Goal: Information Seeking & Learning: Check status

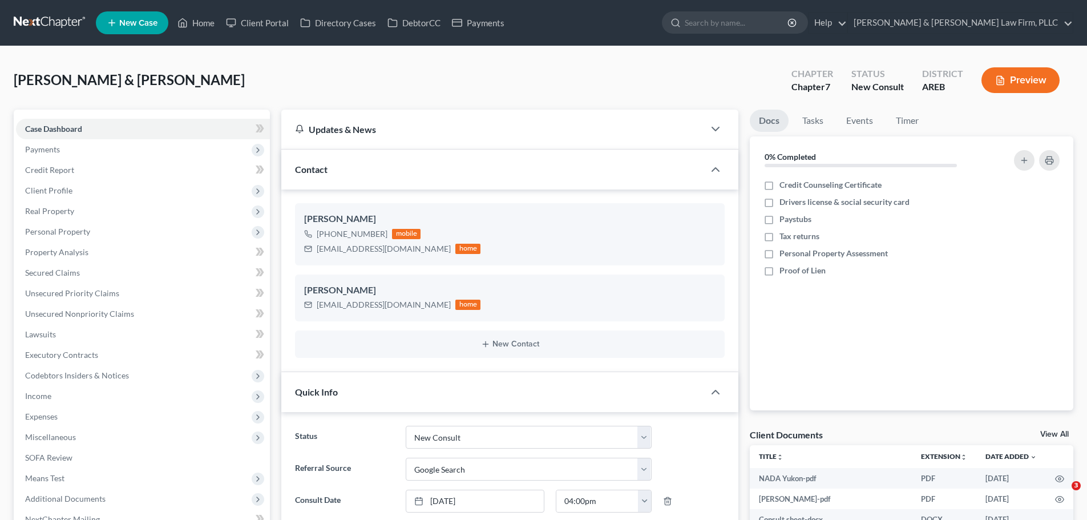
select select "5"
select select "4"
click at [196, 34] on ul "New Case Home Client Portal Directory Cases DebtorCC Payments - No Result - See…" at bounding box center [585, 23] width 978 height 30
click at [194, 25] on link "Home" at bounding box center [196, 23] width 49 height 21
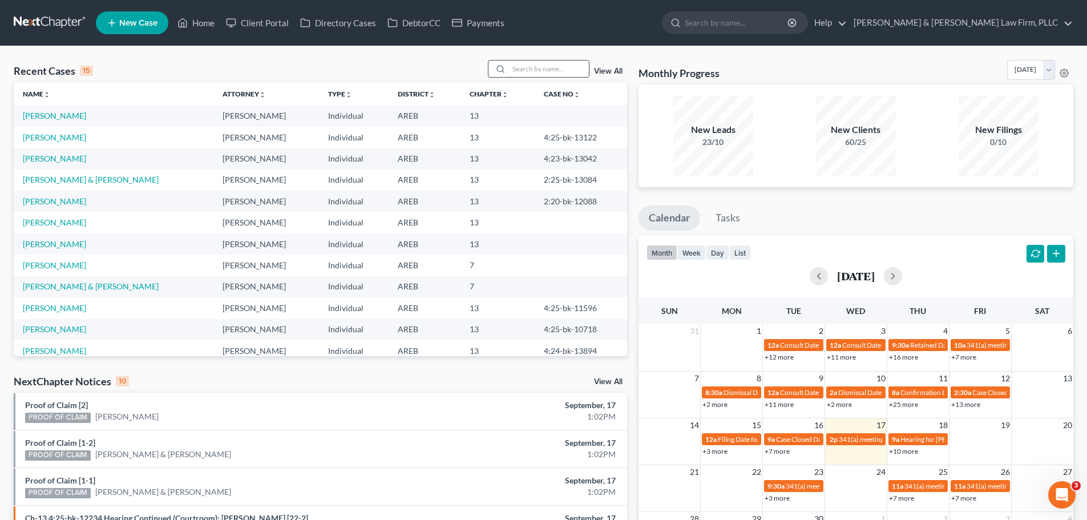
click at [536, 67] on input "search" at bounding box center [549, 68] width 80 height 17
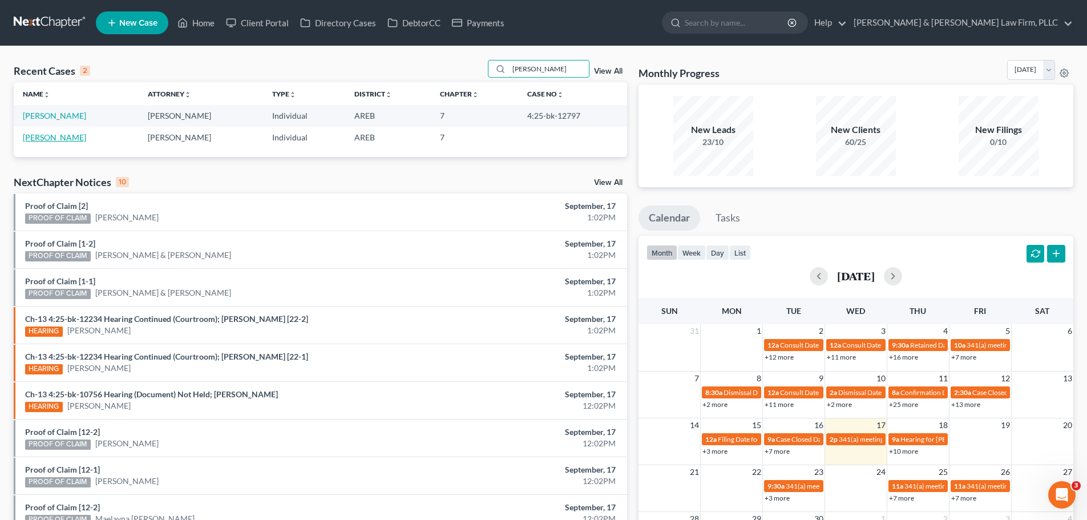
type input "[PERSON_NAME]"
click at [51, 137] on link "[PERSON_NAME]" at bounding box center [54, 137] width 63 height 10
select select "2"
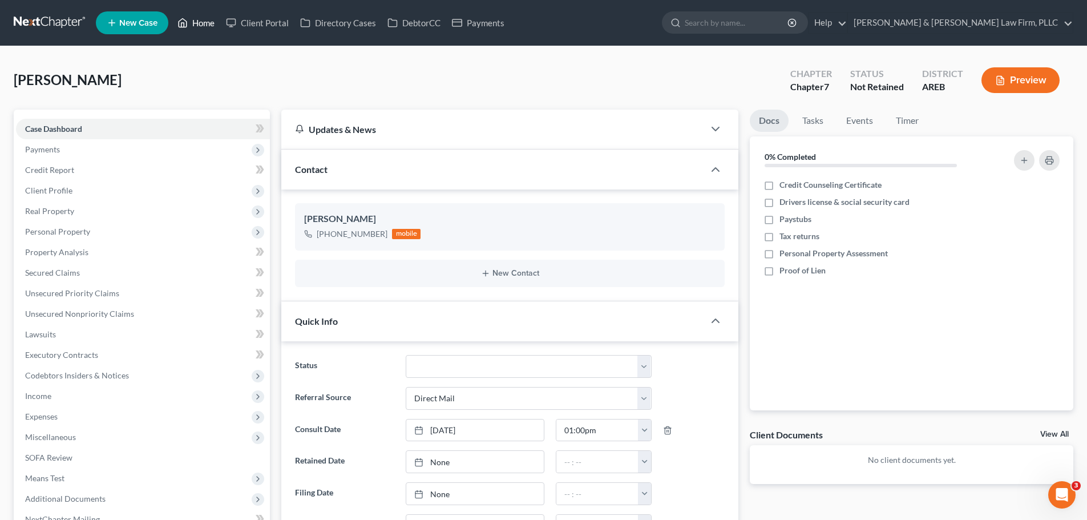
click at [209, 21] on link "Home" at bounding box center [196, 23] width 49 height 21
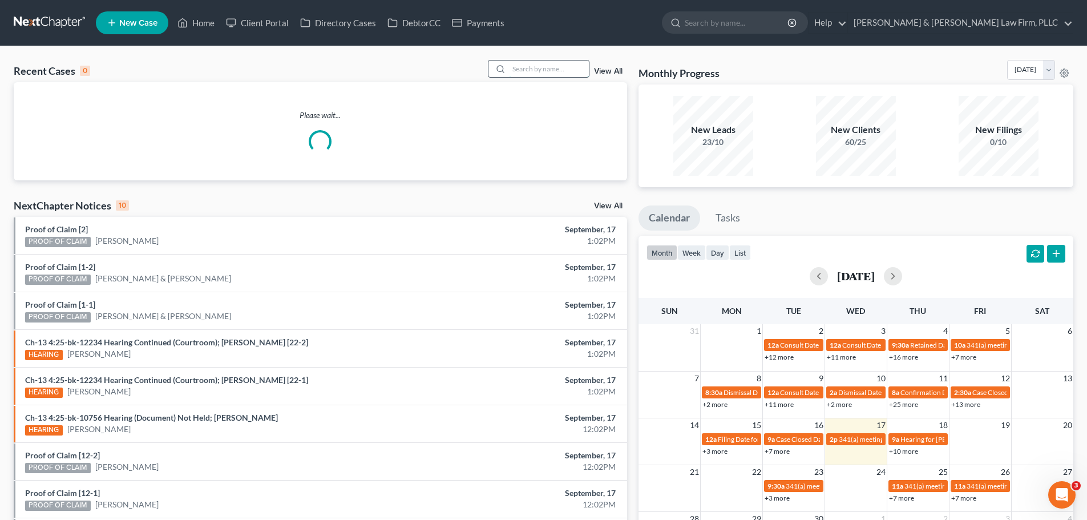
click at [555, 68] on input "search" at bounding box center [549, 68] width 80 height 17
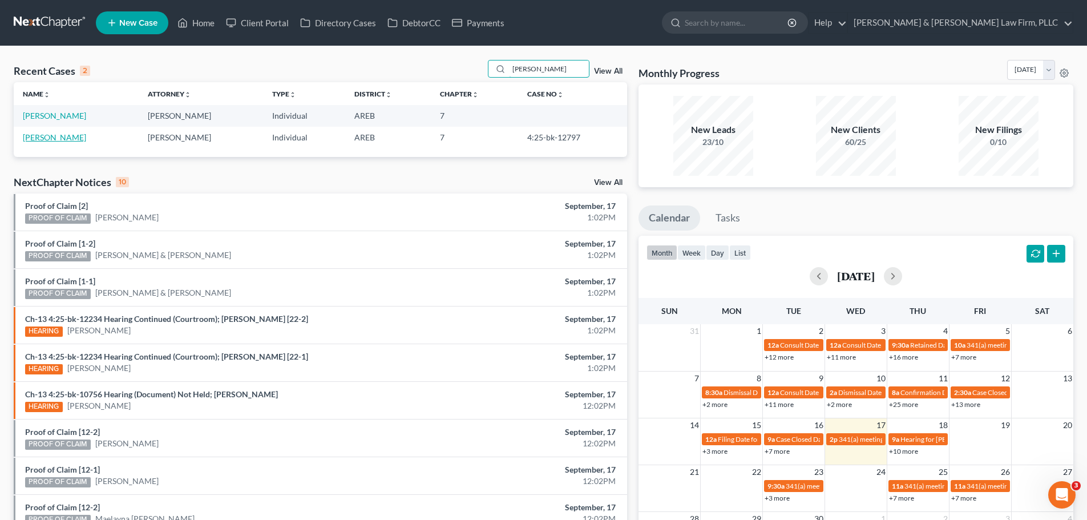
type input "[PERSON_NAME]"
click at [53, 135] on link "[PERSON_NAME]" at bounding box center [54, 137] width 63 height 10
select select "2"
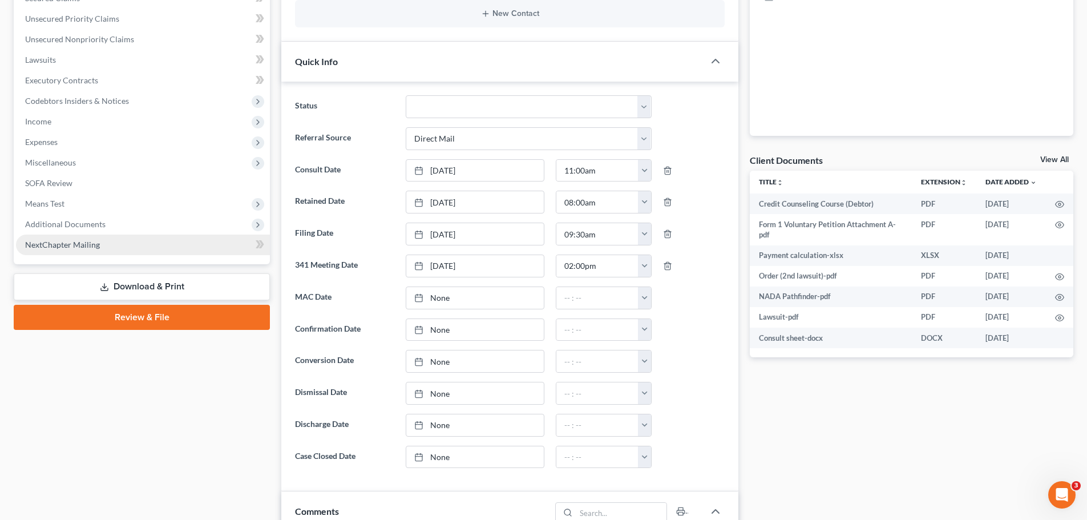
scroll to position [285, 0]
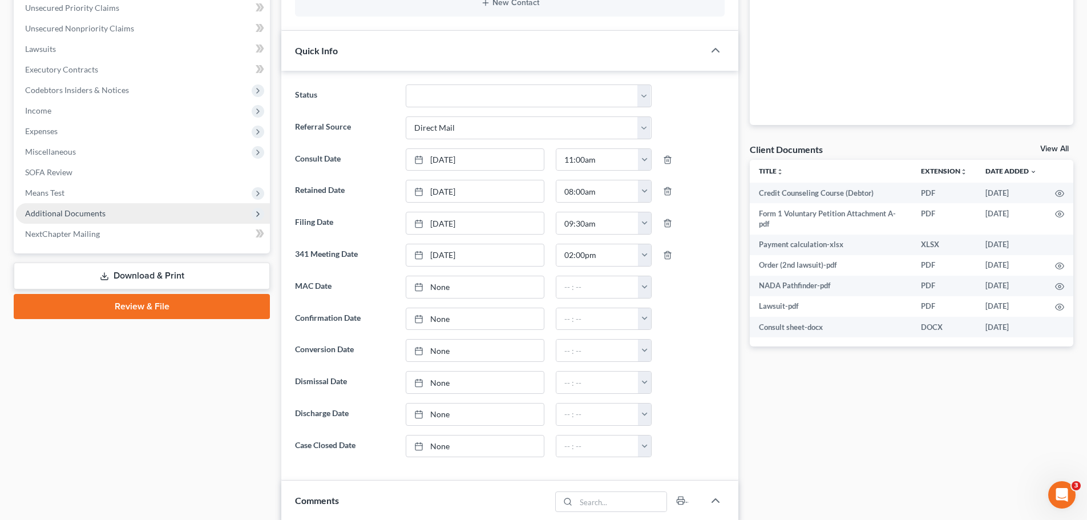
click at [95, 218] on span "Additional Documents" at bounding box center [143, 213] width 254 height 21
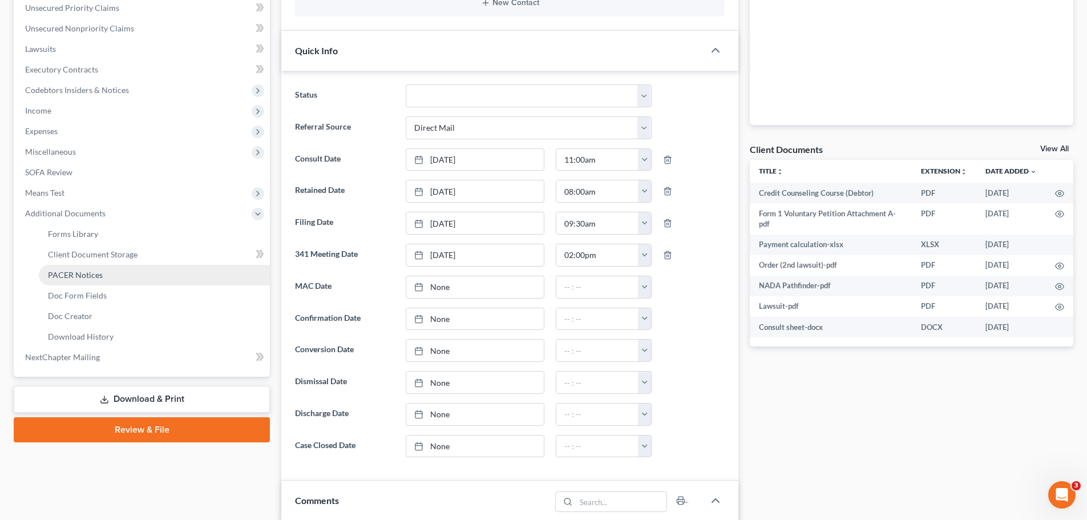
click at [84, 271] on span "PACER Notices" at bounding box center [75, 275] width 55 height 10
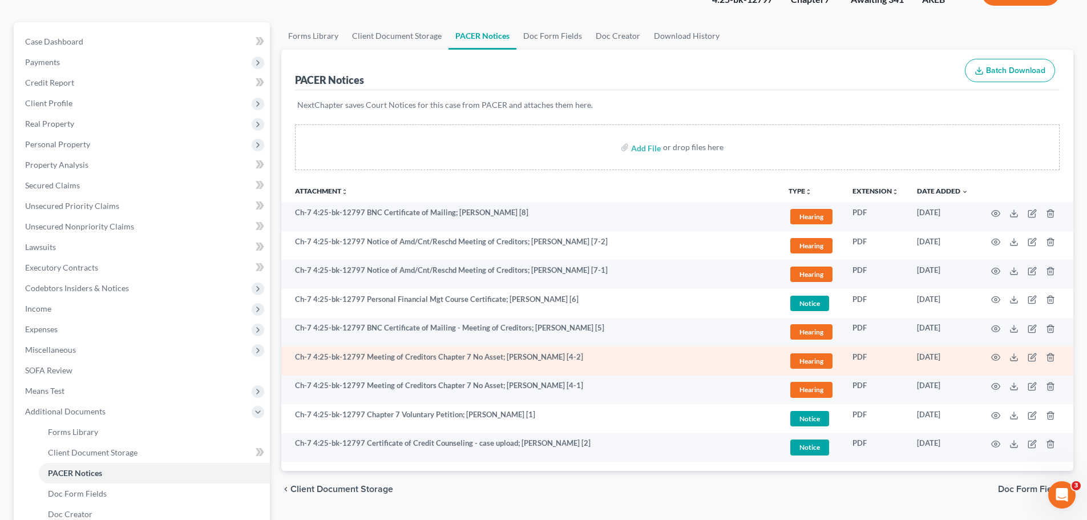
scroll to position [114, 0]
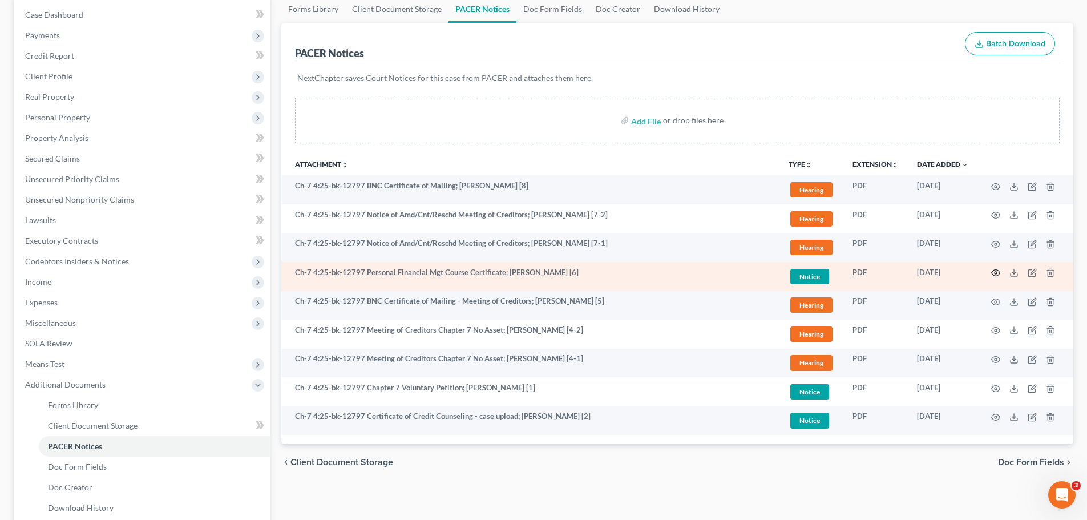
click at [997, 269] on icon "button" at bounding box center [995, 272] width 9 height 9
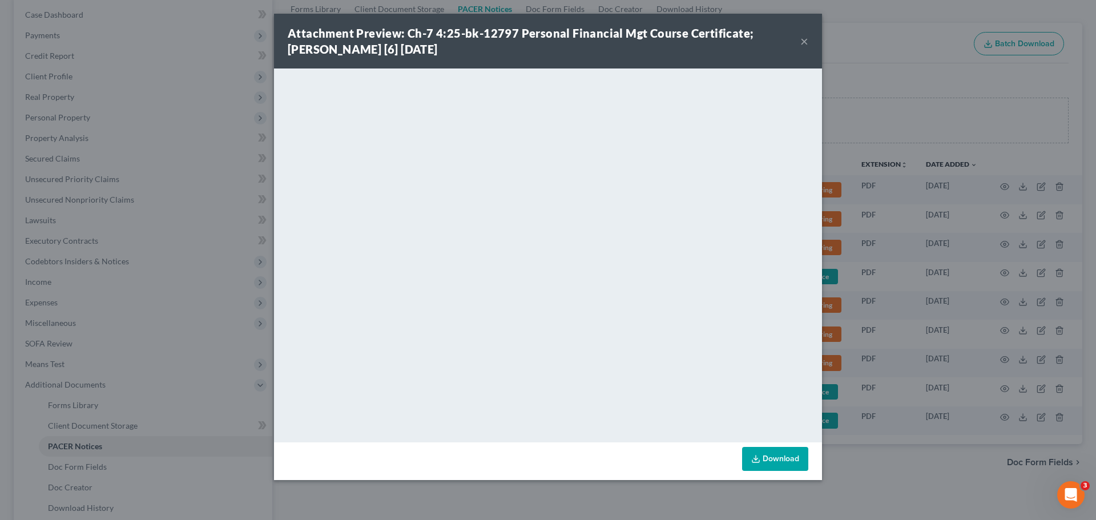
click at [799, 41] on div "Attachment Preview: Ch-7 4:25-bk-12797 Personal Financial Mgt Course Certificat…" at bounding box center [544, 41] width 513 height 32
click at [802, 39] on button "×" at bounding box center [804, 41] width 8 height 14
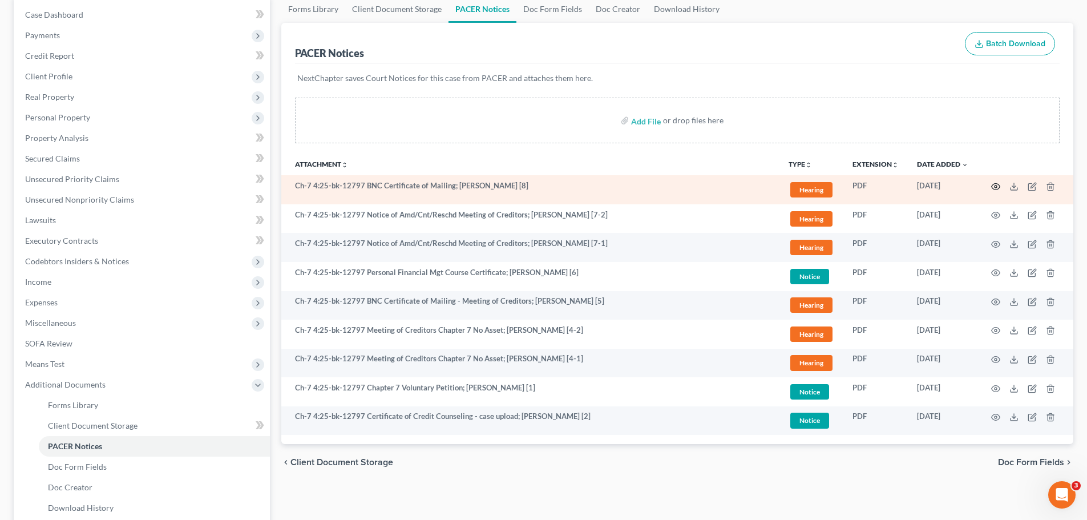
click at [996, 185] on icon "button" at bounding box center [995, 186] width 9 height 9
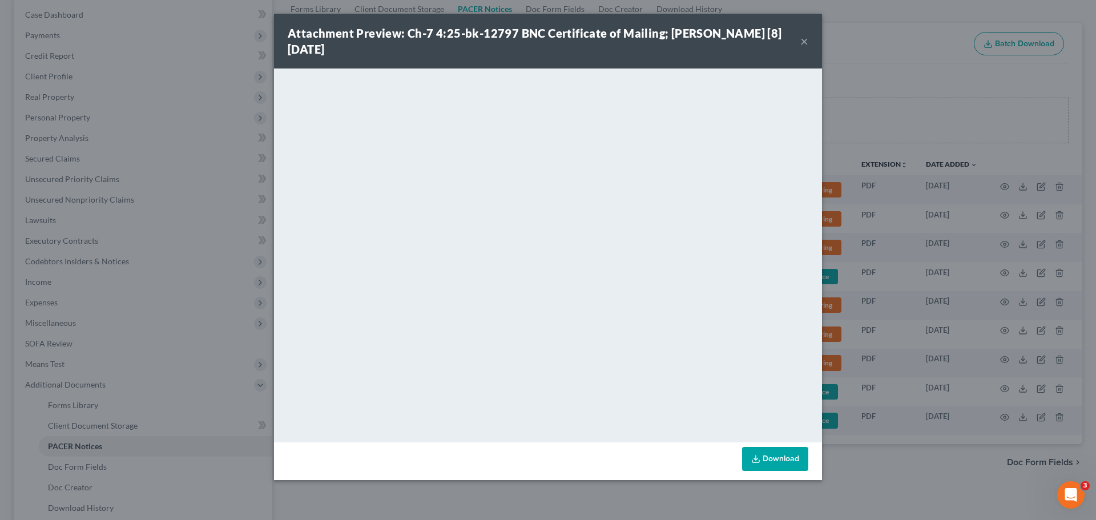
click at [800, 42] on div "Attachment Preview: Ch-7 4:25-bk-12797 BNC Certificate of Mailing; [PERSON_NAME…" at bounding box center [544, 41] width 513 height 32
click at [803, 42] on button "×" at bounding box center [804, 41] width 8 height 14
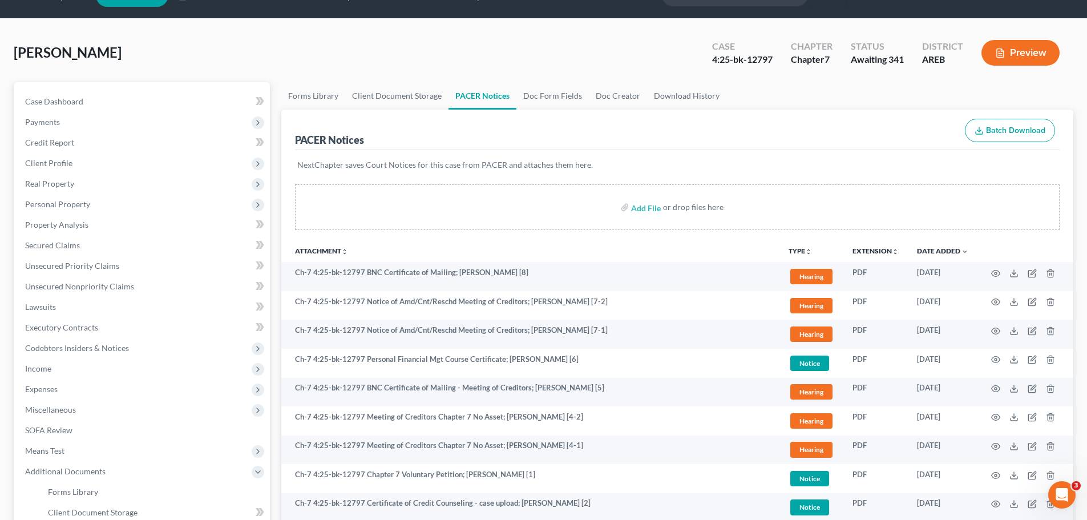
scroll to position [0, 0]
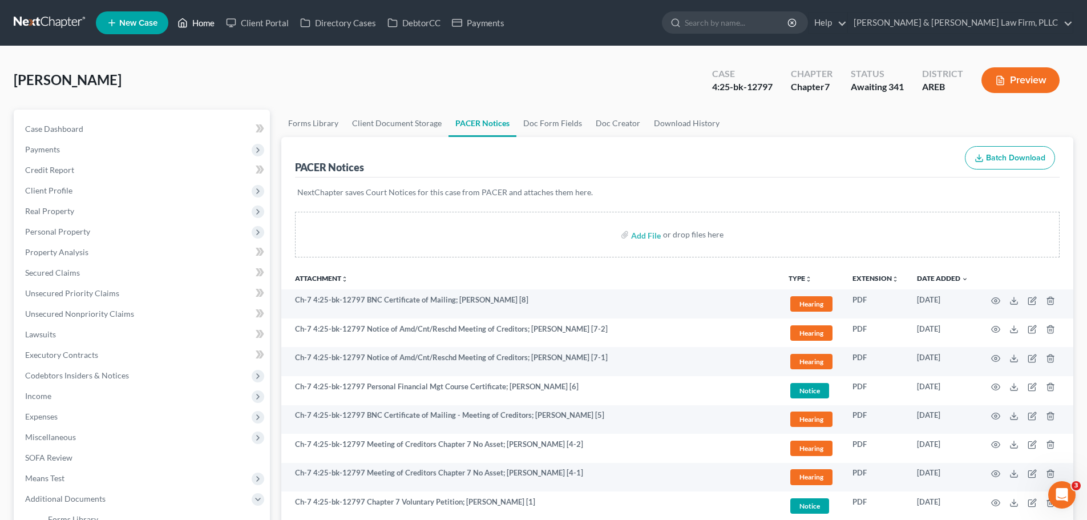
drag, startPoint x: 190, startPoint y: 25, endPoint x: 161, endPoint y: 28, distance: 29.2
click at [190, 25] on link "Home" at bounding box center [196, 23] width 49 height 21
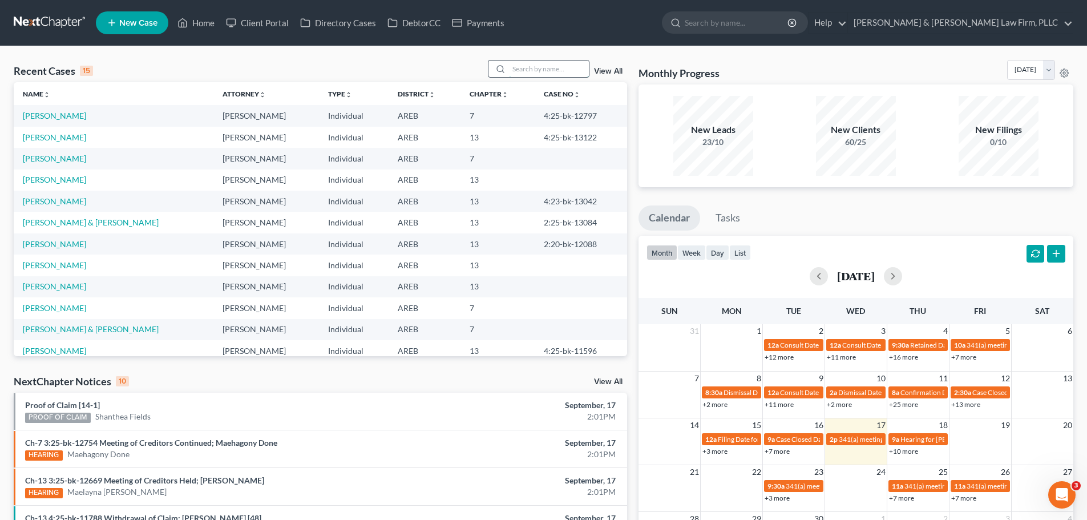
click at [553, 75] on input "search" at bounding box center [549, 68] width 80 height 17
type input "[PERSON_NAME]"
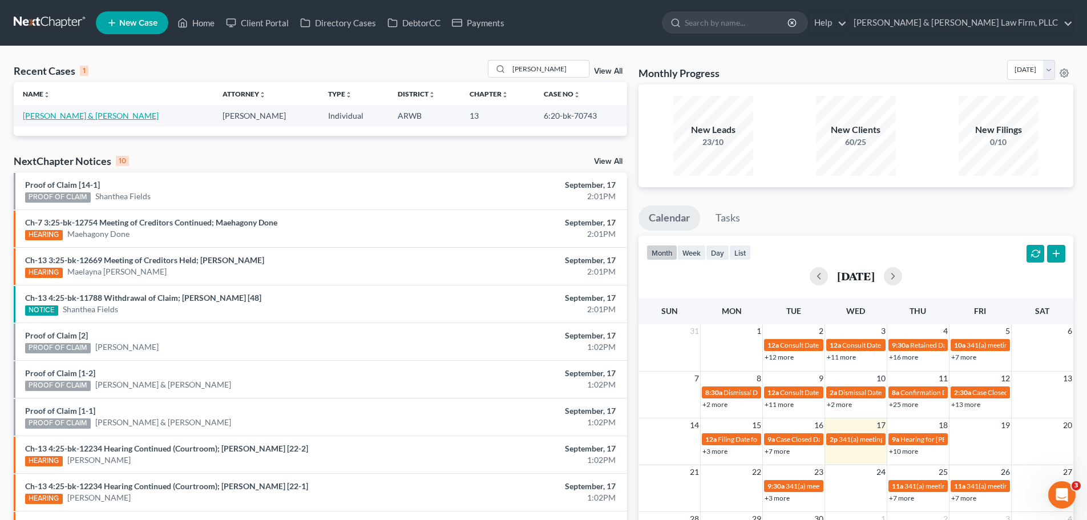
click at [78, 114] on link "[PERSON_NAME] & [PERSON_NAME]" at bounding box center [91, 116] width 136 height 10
select select "1"
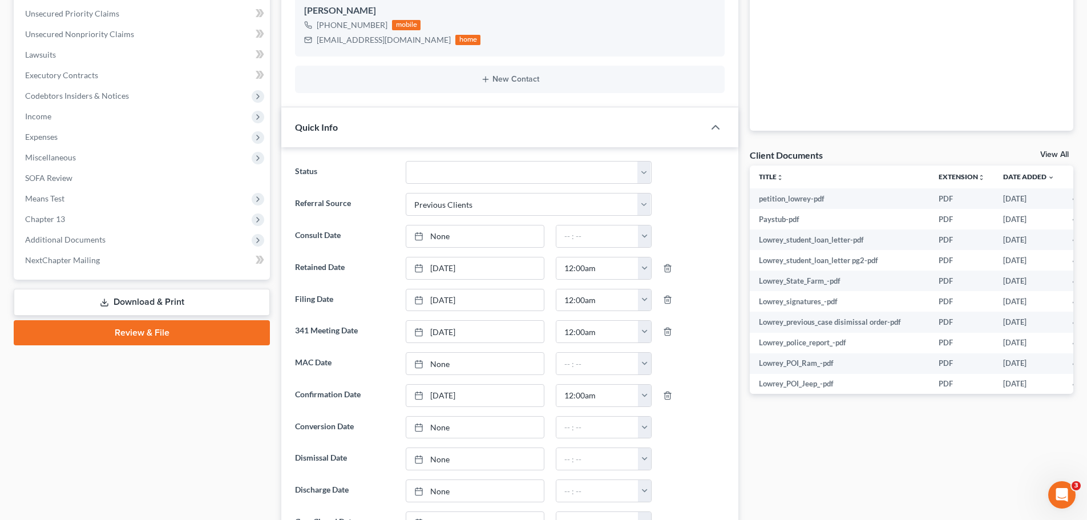
scroll to position [285, 0]
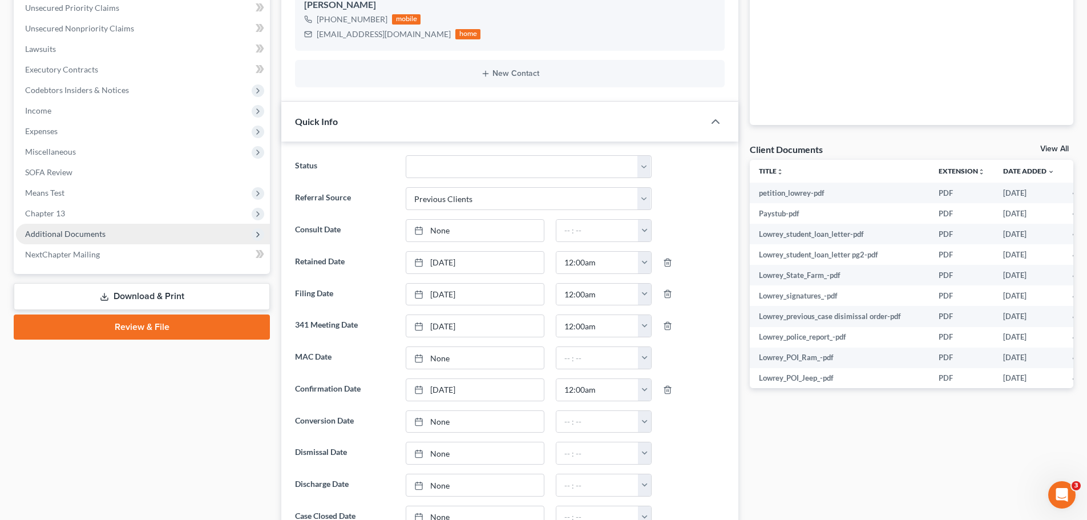
click at [98, 228] on span "Additional Documents" at bounding box center [143, 234] width 254 height 21
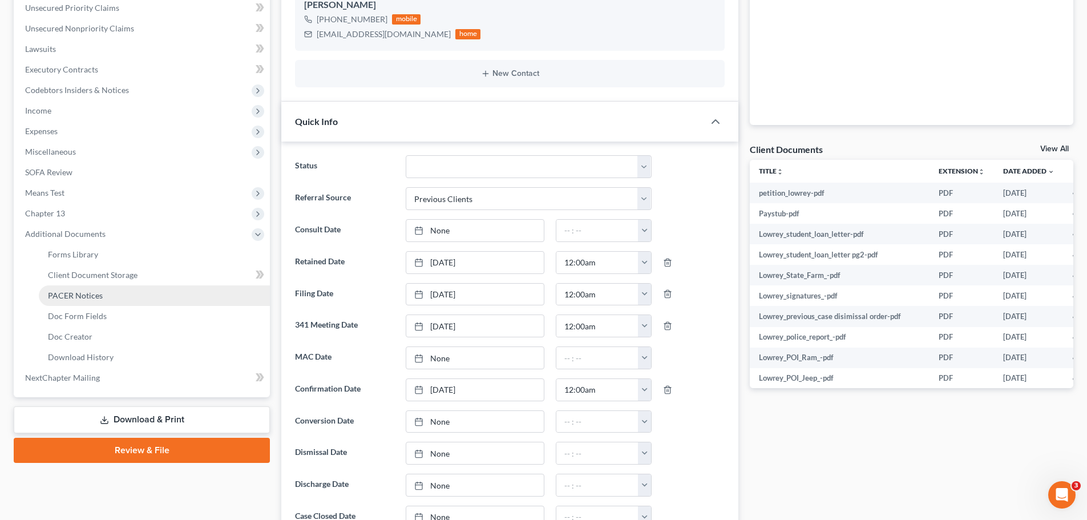
click at [111, 302] on link "PACER Notices" at bounding box center [154, 295] width 231 height 21
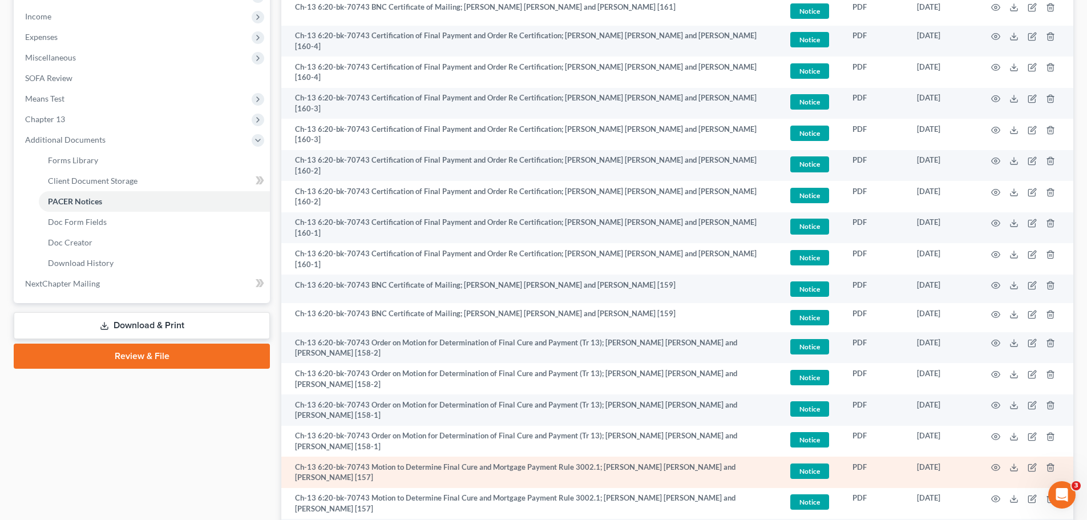
scroll to position [400, 0]
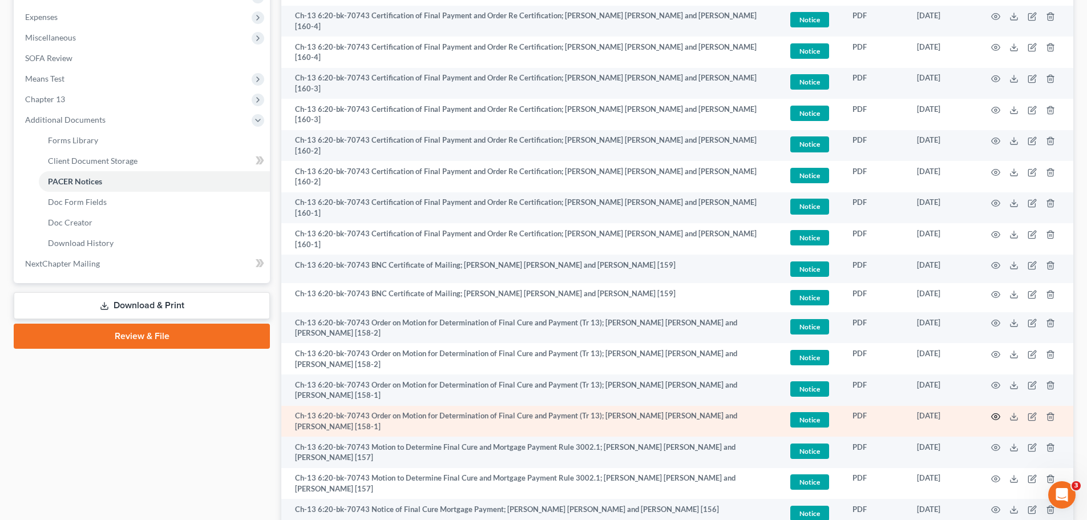
click at [997, 412] on icon "button" at bounding box center [995, 416] width 9 height 9
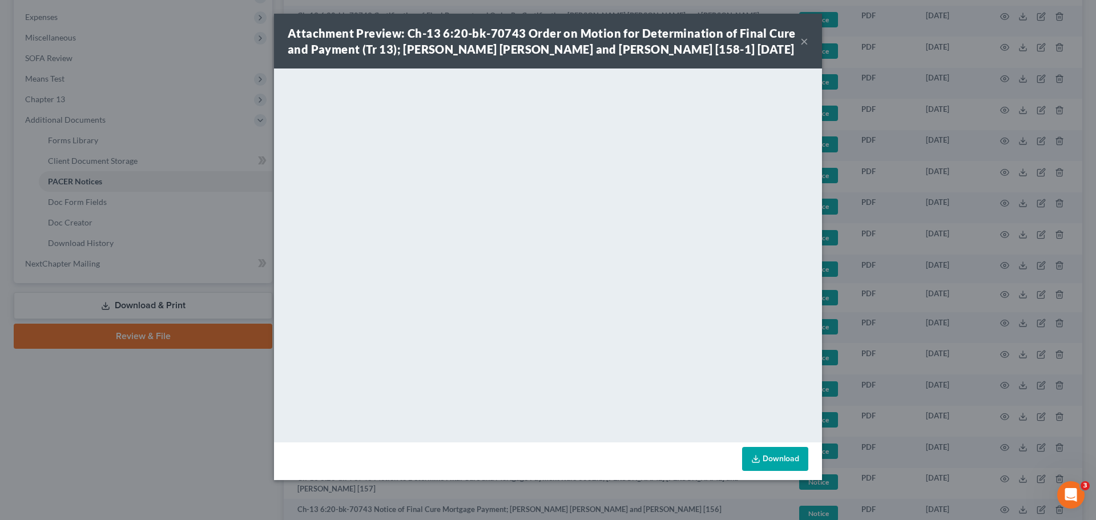
click at [806, 41] on button "×" at bounding box center [804, 41] width 8 height 14
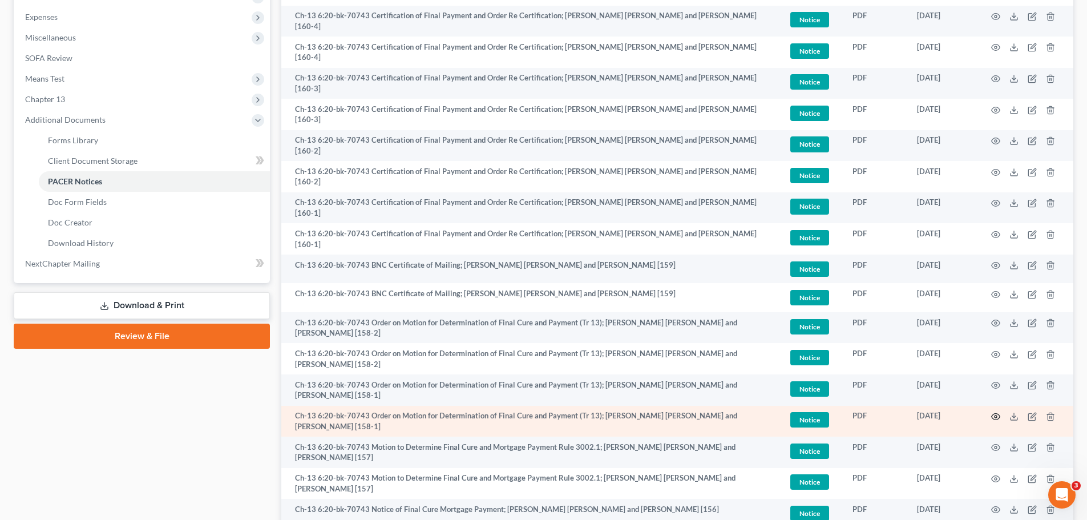
click at [998, 412] on icon "button" at bounding box center [995, 416] width 9 height 9
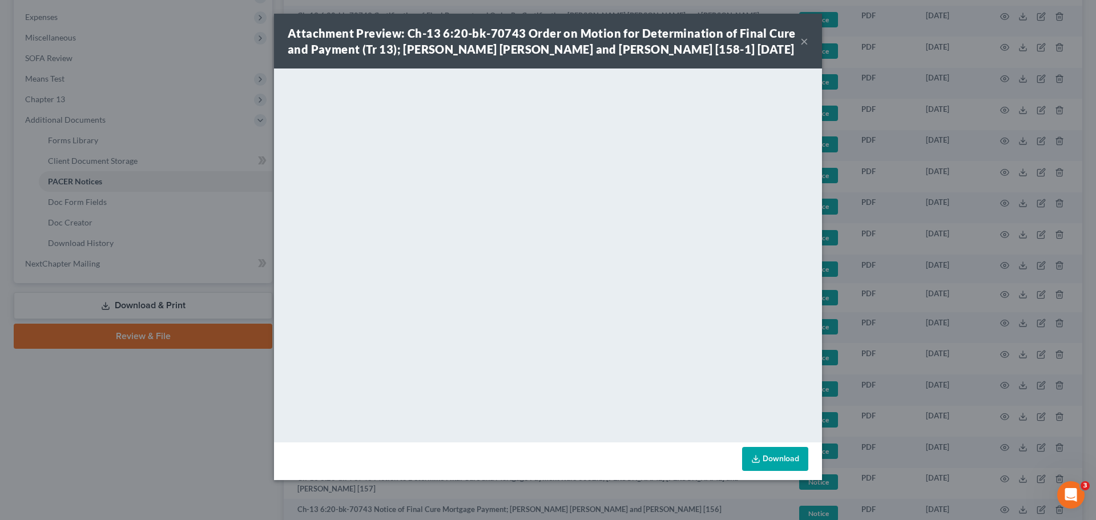
click at [804, 39] on button "×" at bounding box center [804, 41] width 8 height 14
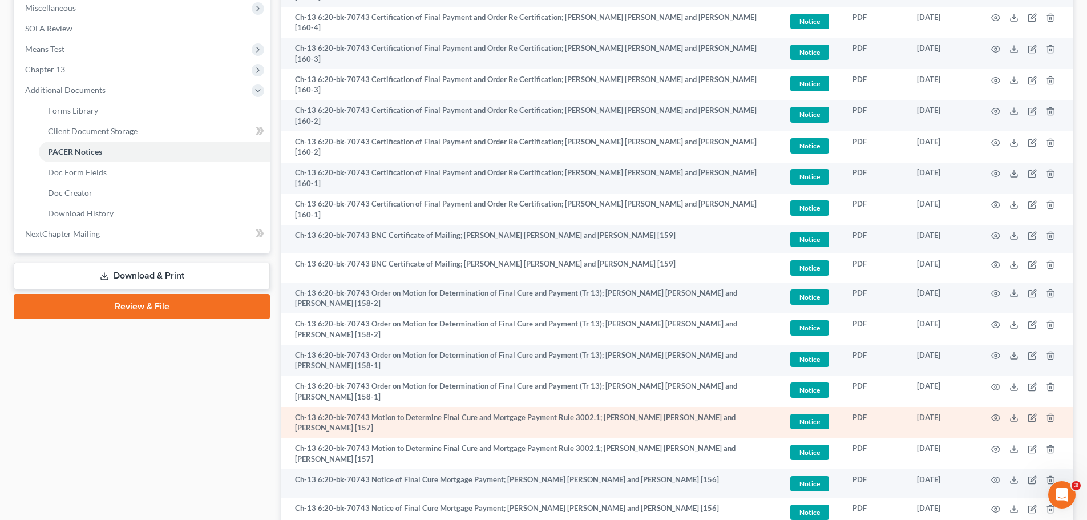
scroll to position [457, 0]
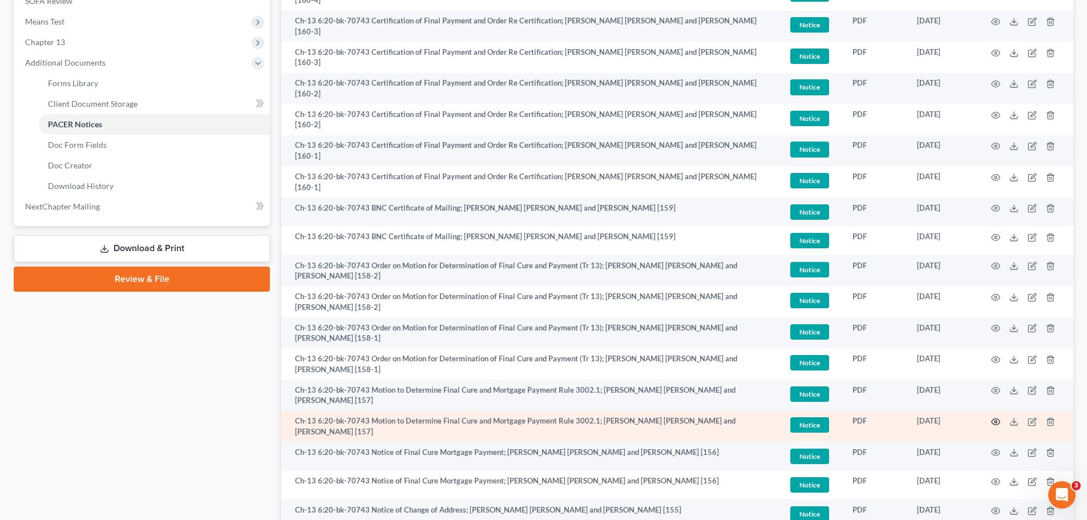
click at [994, 417] on icon "button" at bounding box center [995, 421] width 9 height 9
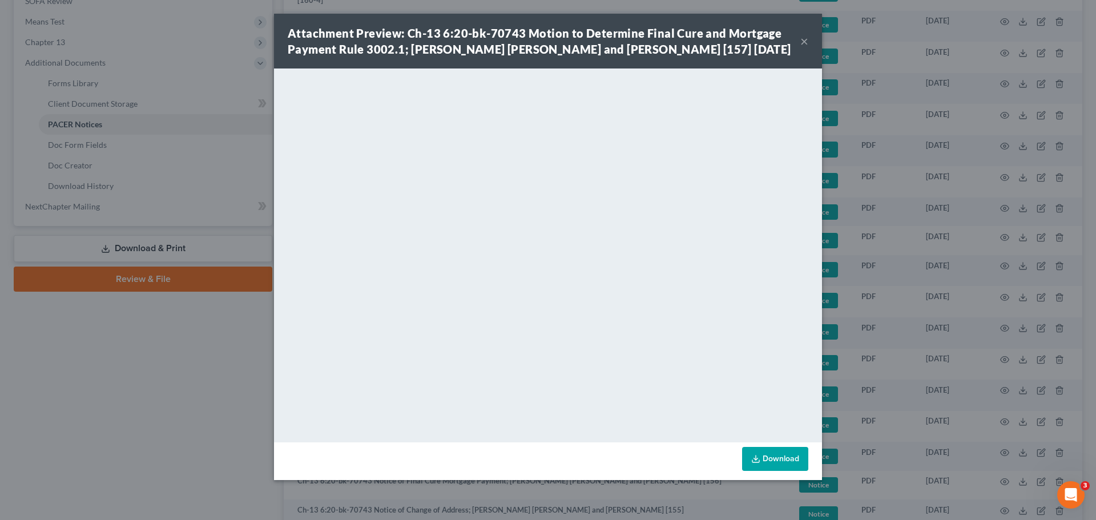
click at [806, 39] on button "×" at bounding box center [804, 41] width 8 height 14
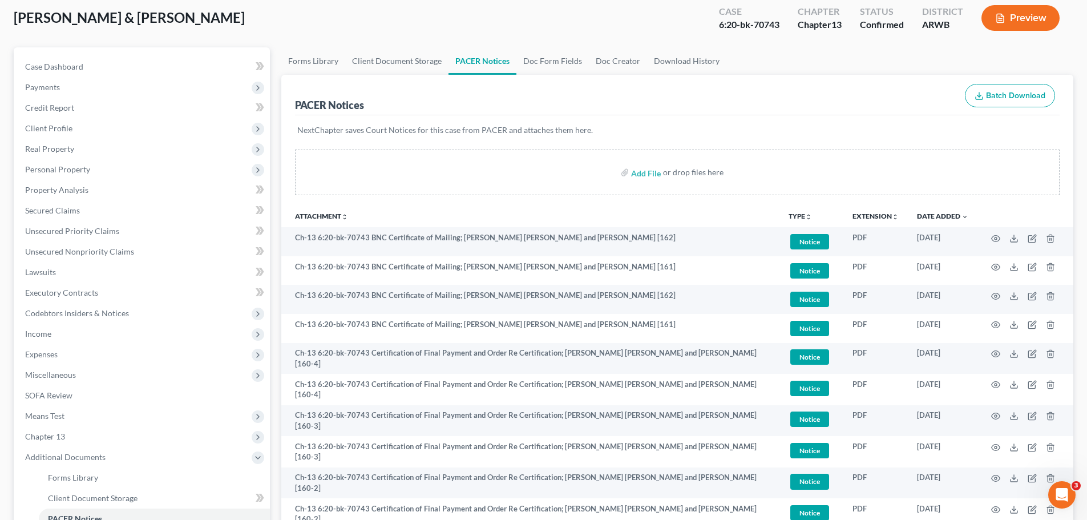
scroll to position [0, 0]
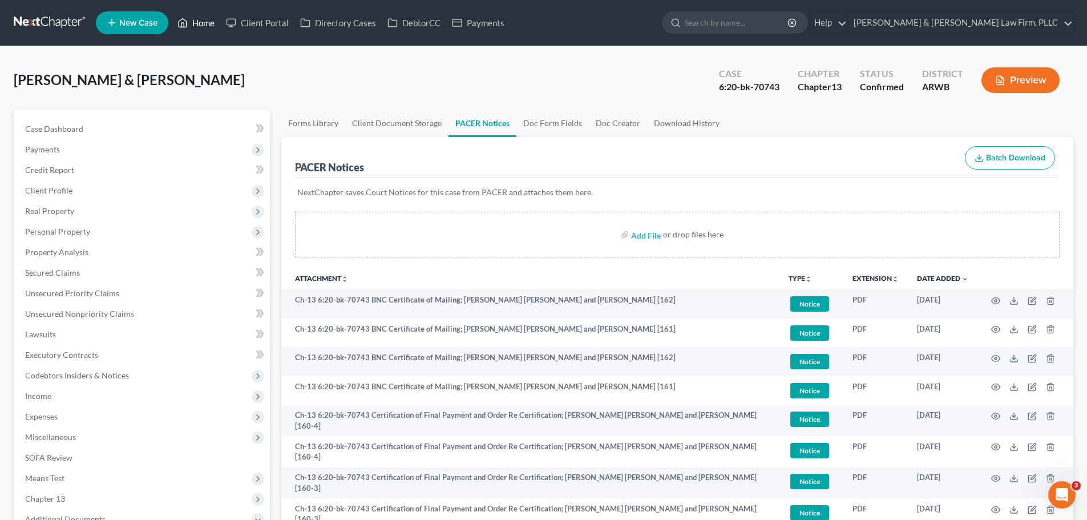
click at [211, 22] on link "Home" at bounding box center [196, 23] width 49 height 21
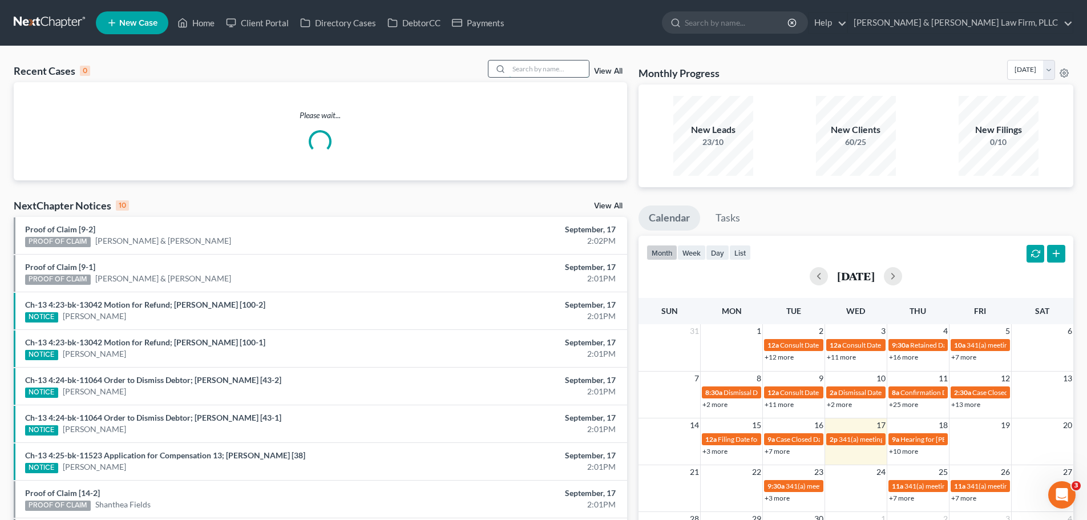
click at [542, 64] on input "search" at bounding box center [549, 68] width 80 height 17
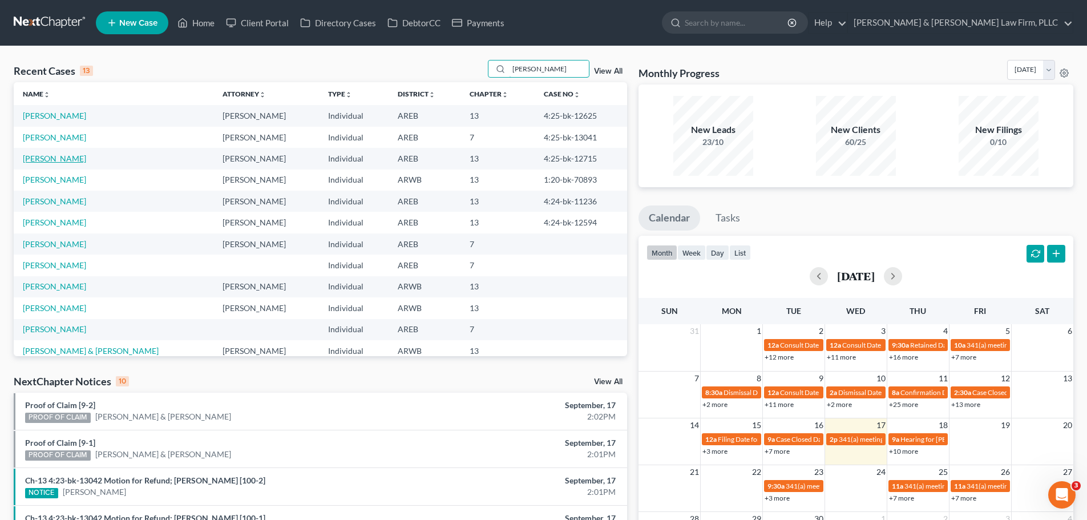
type input "[PERSON_NAME]"
click at [59, 161] on link "[PERSON_NAME]" at bounding box center [54, 159] width 63 height 10
select select "2"
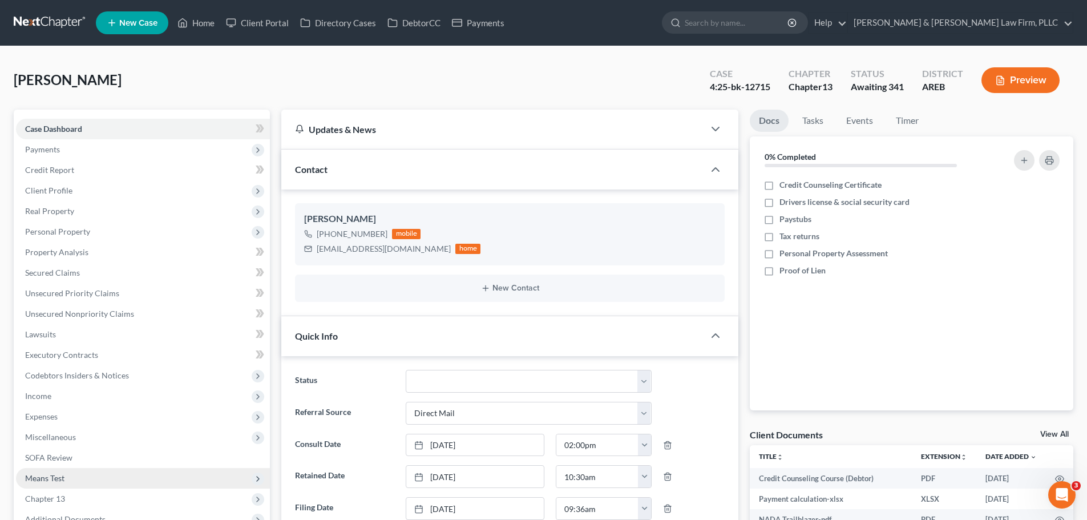
scroll to position [228, 0]
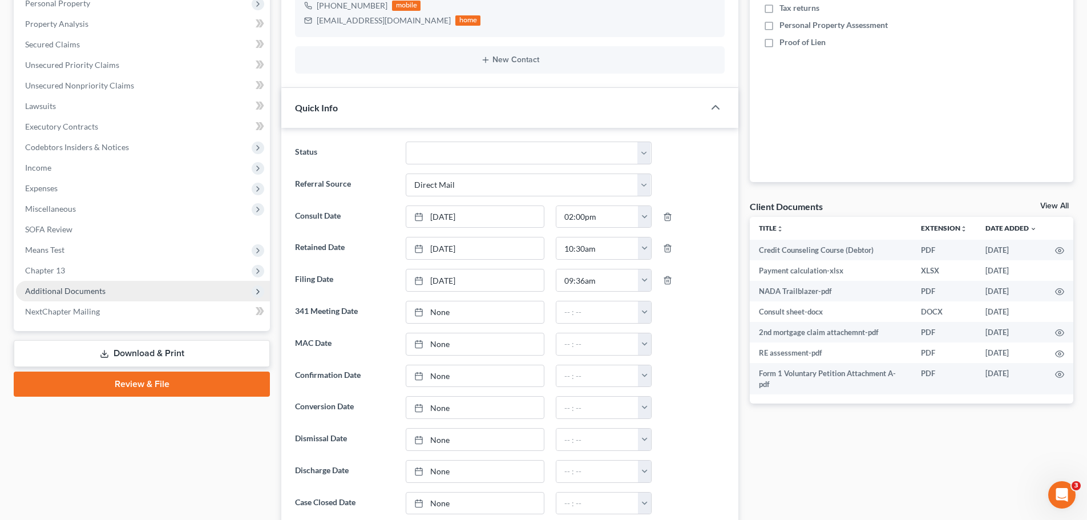
click at [118, 293] on span "Additional Documents" at bounding box center [143, 291] width 254 height 21
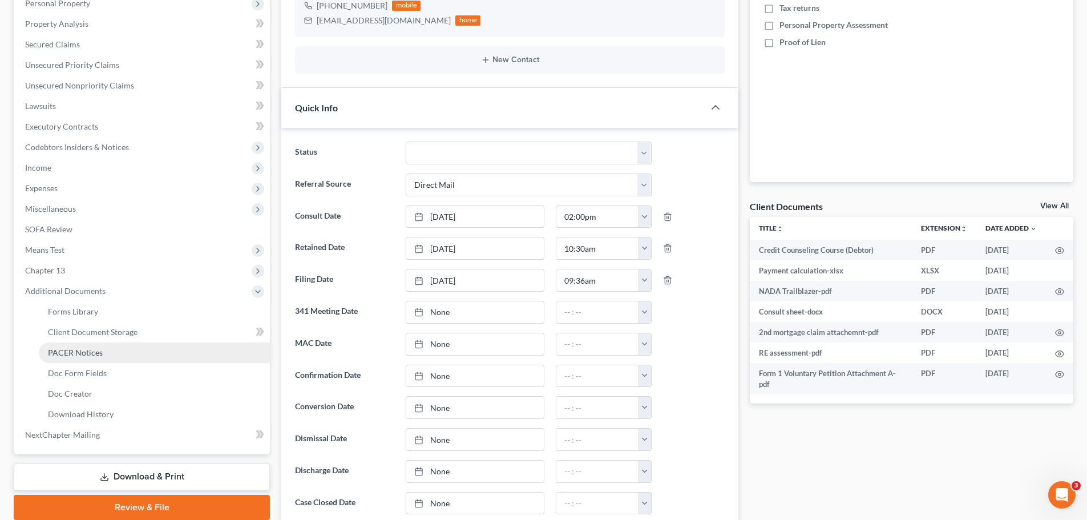
click at [112, 356] on link "PACER Notices" at bounding box center [154, 352] width 231 height 21
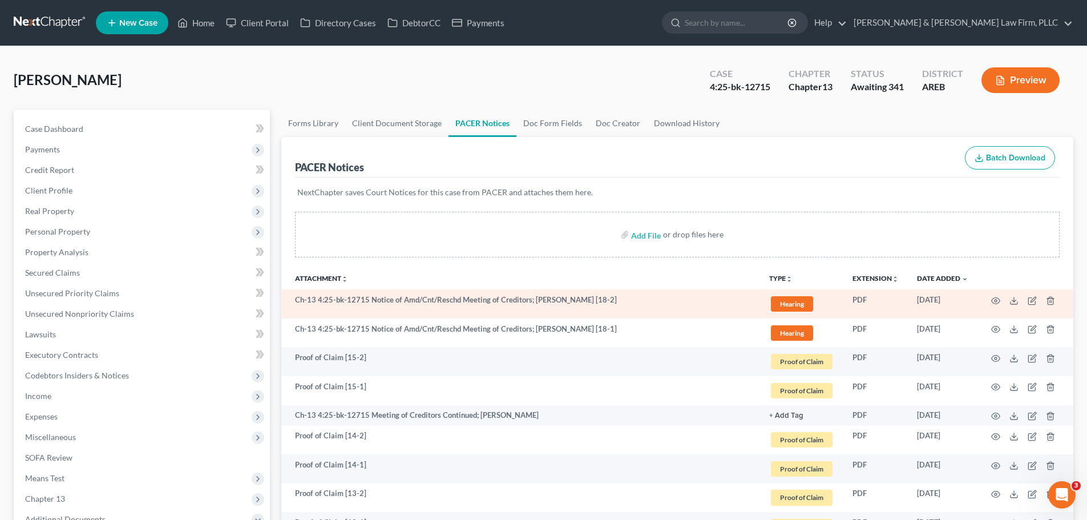
scroll to position [57, 0]
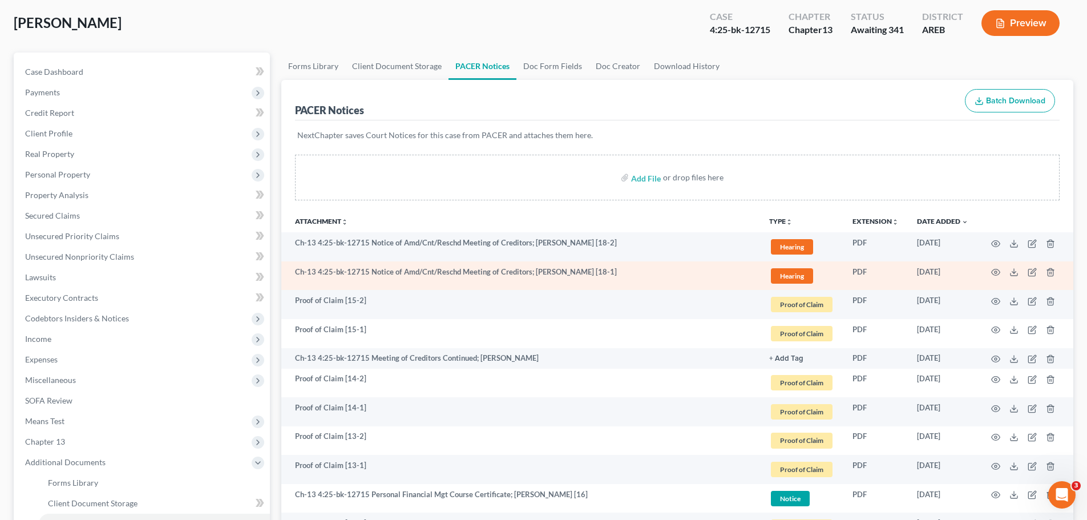
click at [990, 272] on td at bounding box center [1026, 275] width 96 height 29
click at [992, 272] on icon "button" at bounding box center [996, 272] width 9 height 6
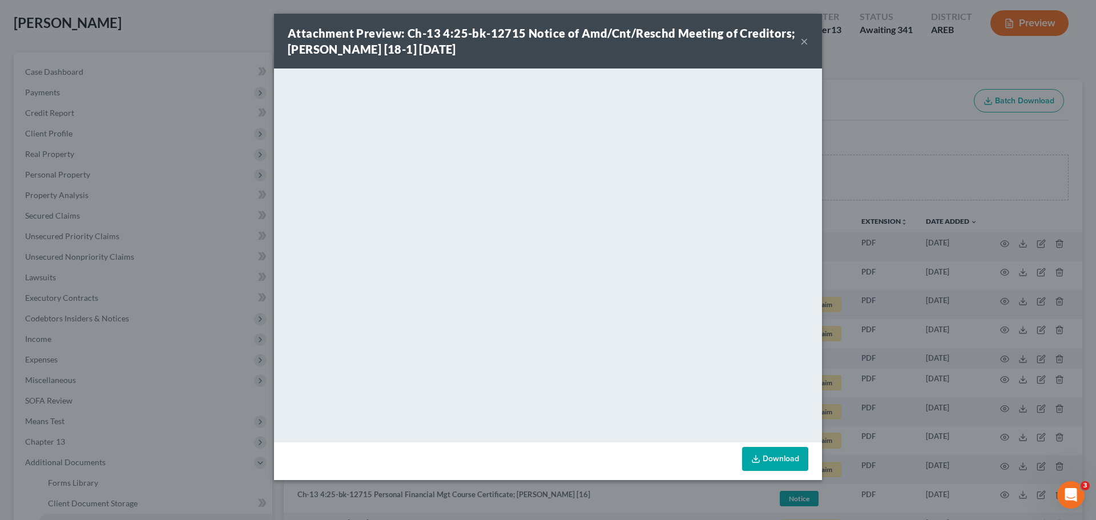
click at [802, 41] on button "×" at bounding box center [804, 41] width 8 height 14
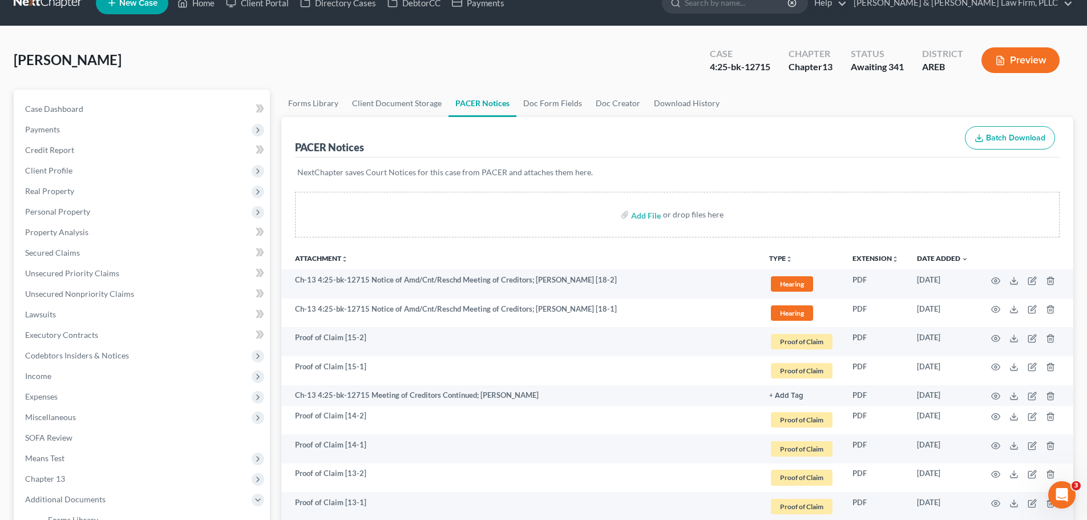
scroll to position [0, 0]
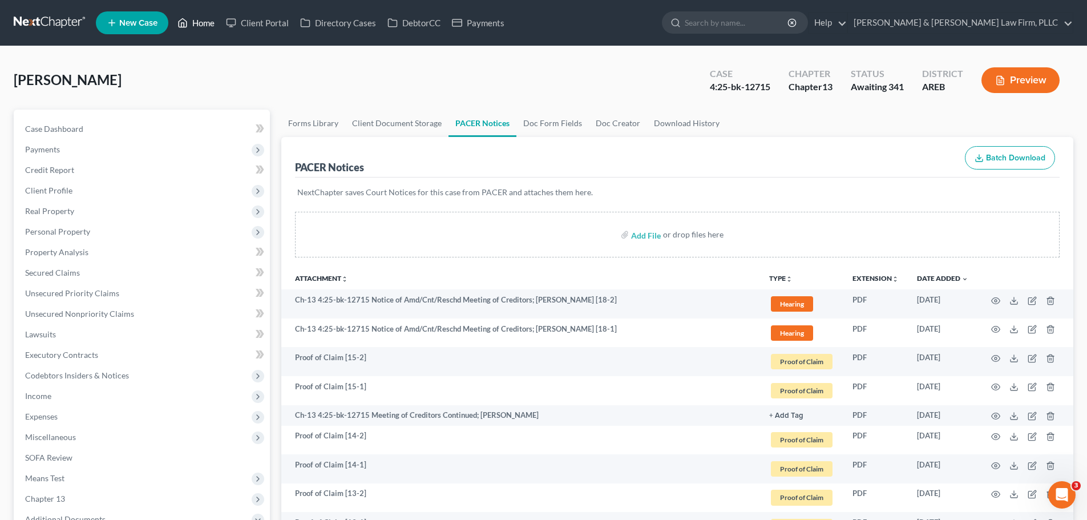
drag, startPoint x: 201, startPoint y: 18, endPoint x: 219, endPoint y: 27, distance: 19.9
click at [201, 18] on link "Home" at bounding box center [196, 23] width 49 height 21
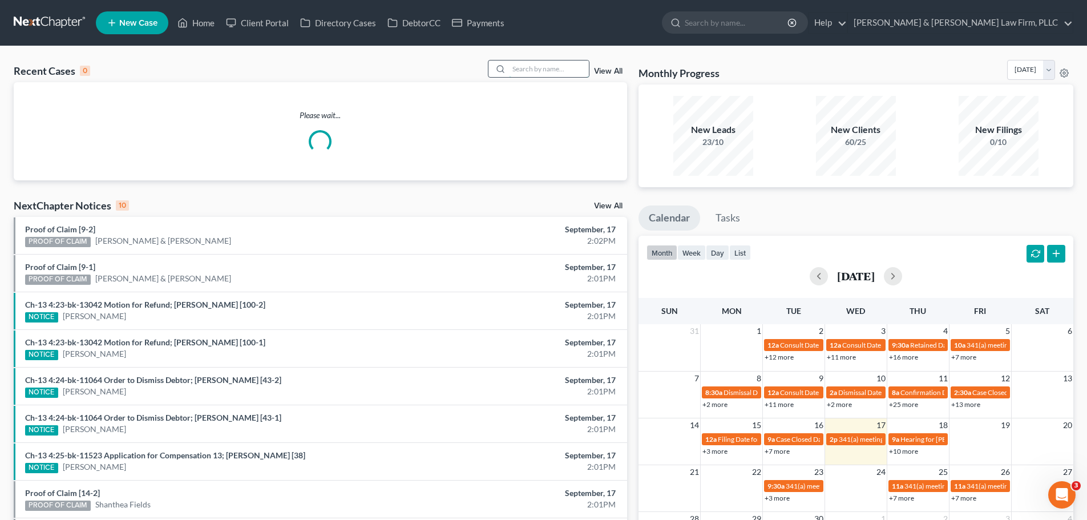
click at [563, 70] on input "search" at bounding box center [549, 68] width 80 height 17
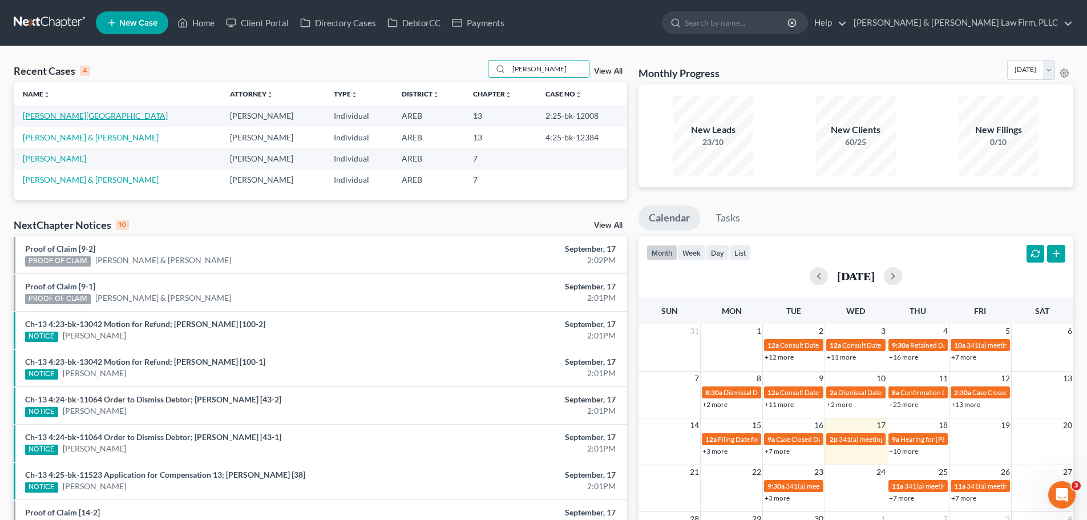
type input "[PERSON_NAME]"
click at [51, 112] on link "[PERSON_NAME][GEOGRAPHIC_DATA]" at bounding box center [95, 116] width 145 height 10
select select "1"
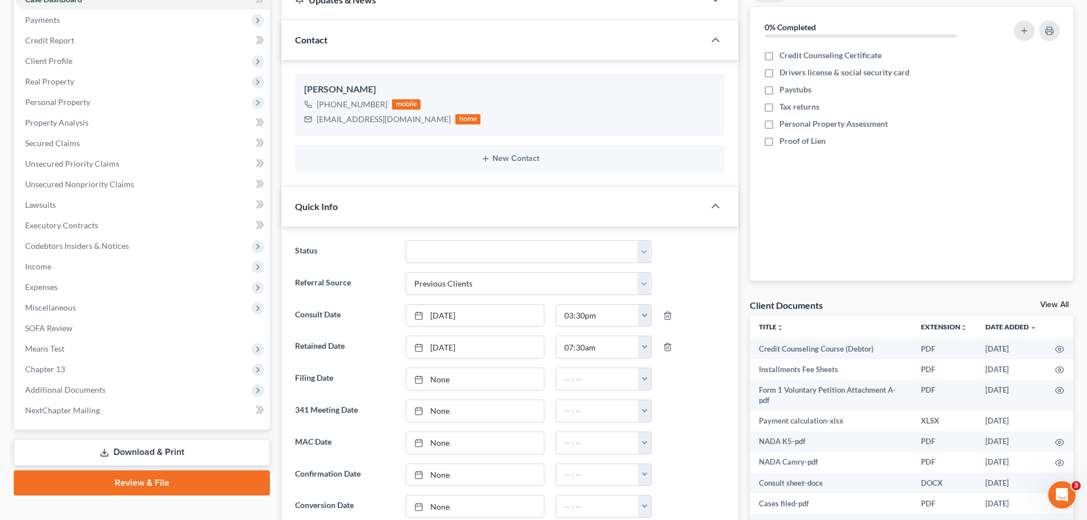
scroll to position [171, 0]
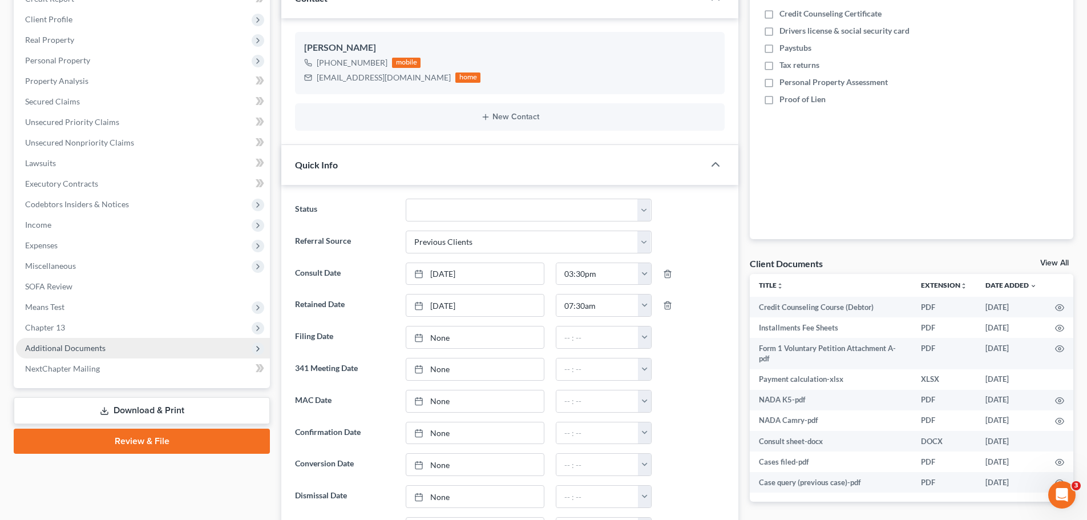
drag, startPoint x: 84, startPoint y: 352, endPoint x: 104, endPoint y: 362, distance: 22.5
click at [83, 352] on span "Additional Documents" at bounding box center [65, 348] width 80 height 10
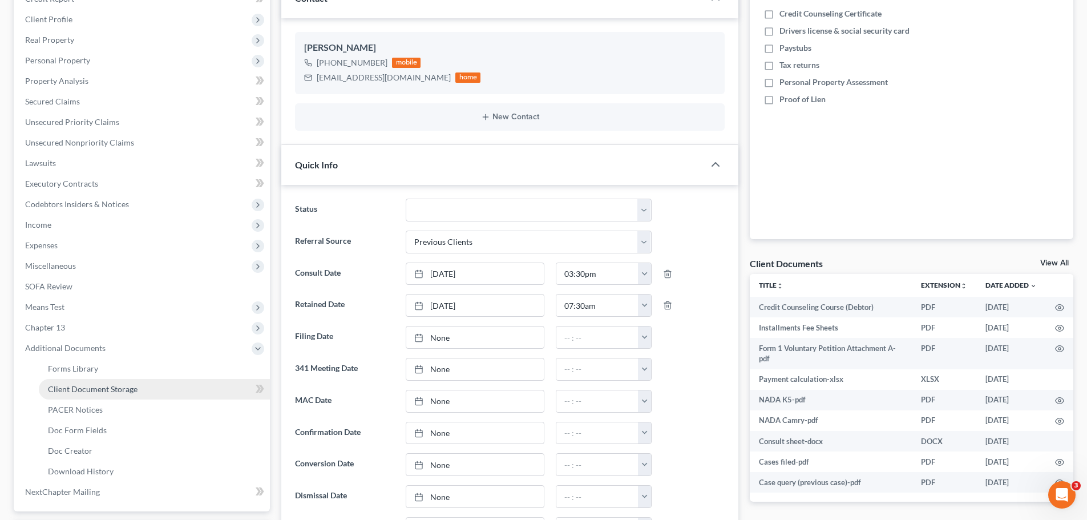
click at [118, 389] on span "Client Document Storage" at bounding box center [93, 389] width 90 height 10
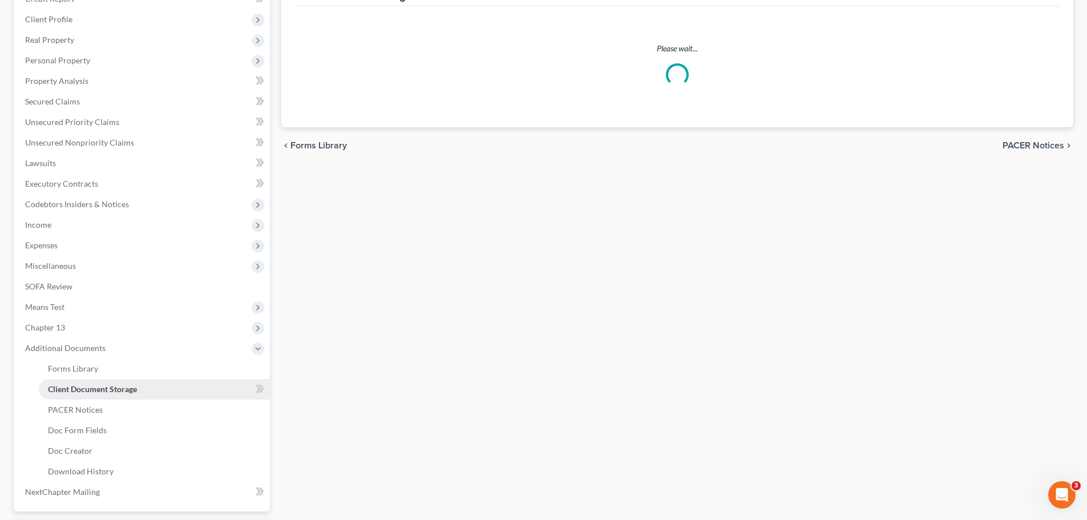
scroll to position [1, 0]
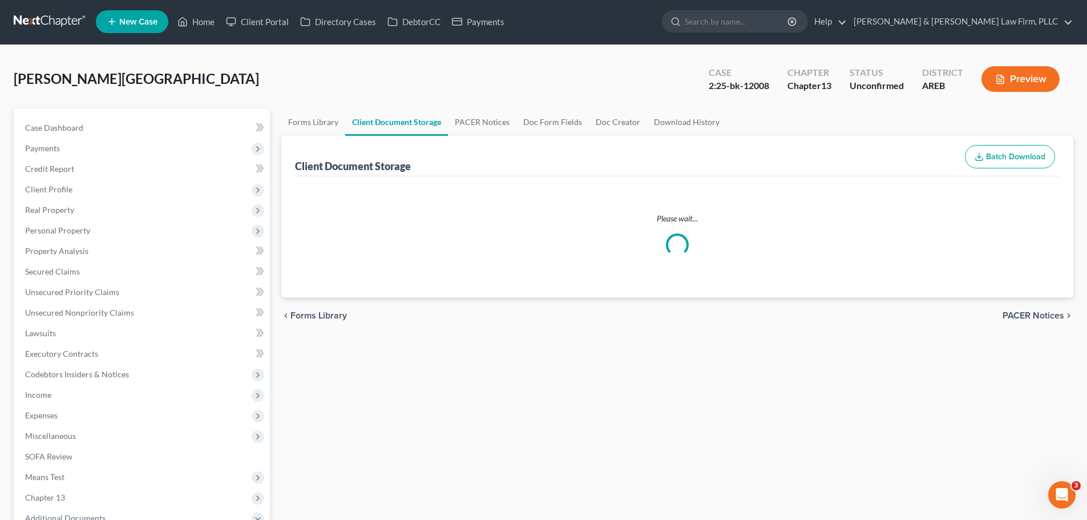
select select "0"
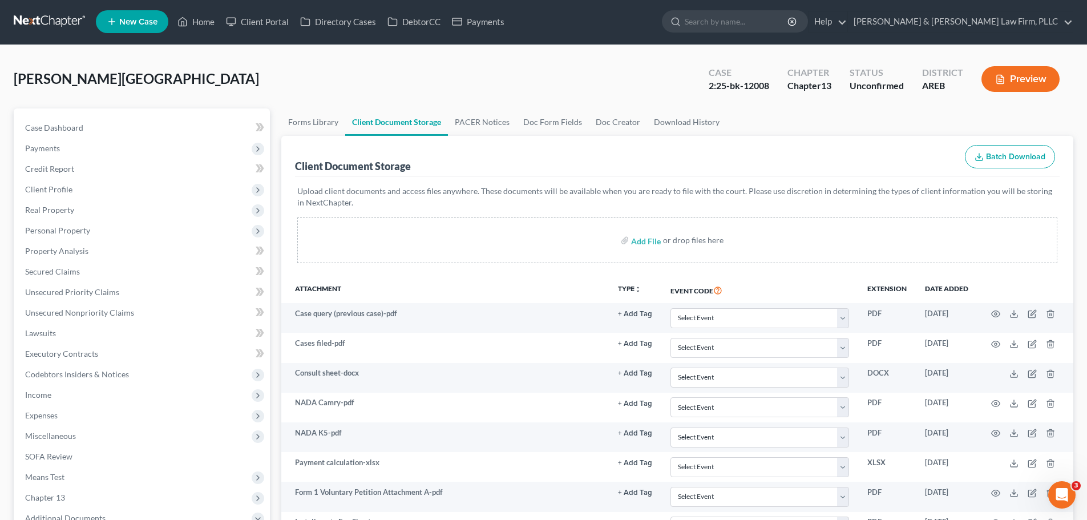
scroll to position [0, 0]
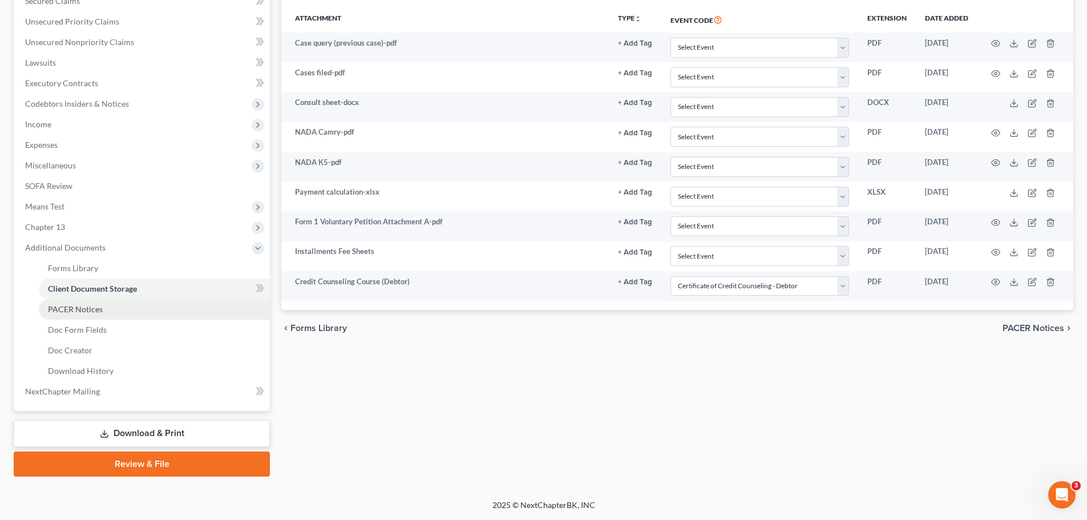
click at [107, 312] on link "PACER Notices" at bounding box center [154, 309] width 231 height 21
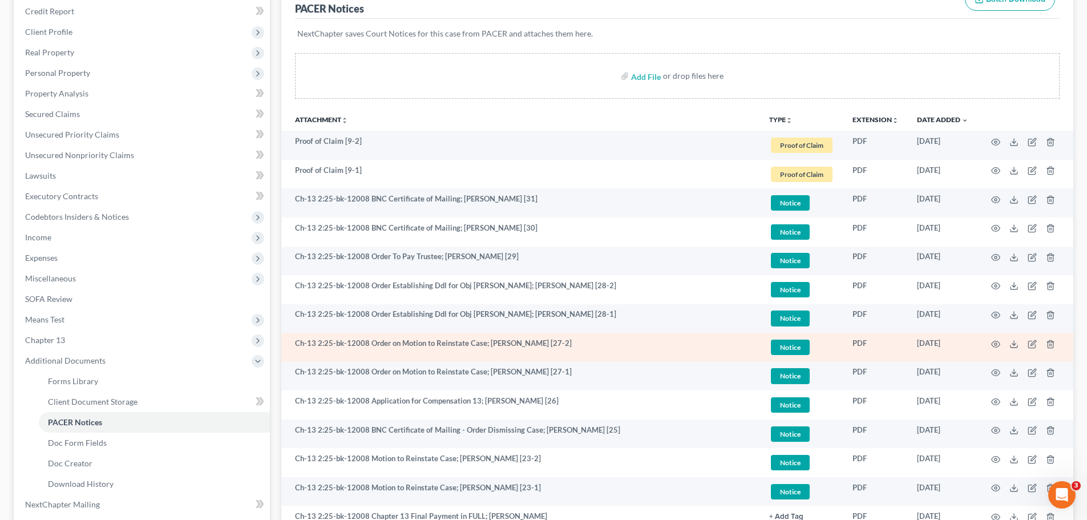
scroll to position [171, 0]
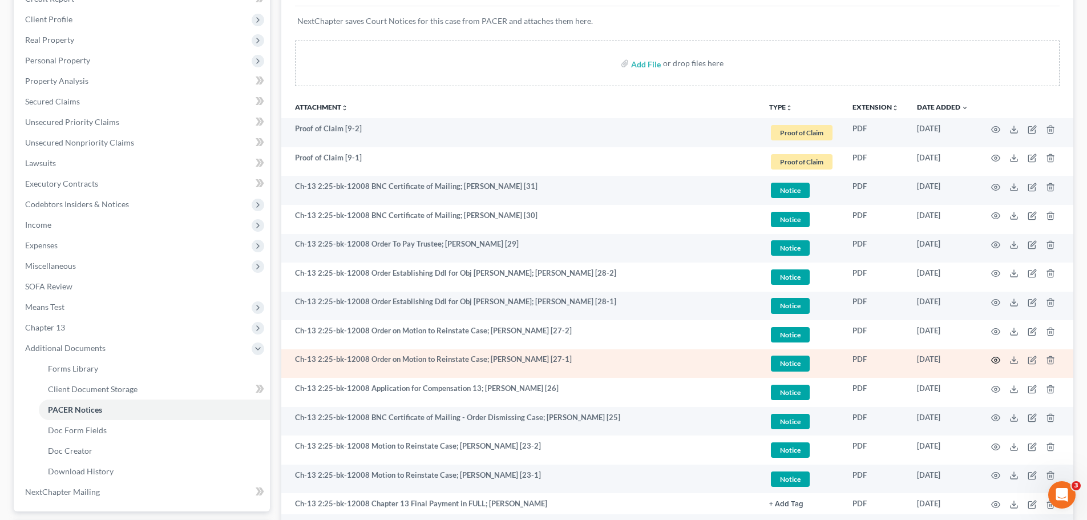
click at [995, 361] on icon "button" at bounding box center [995, 360] width 9 height 9
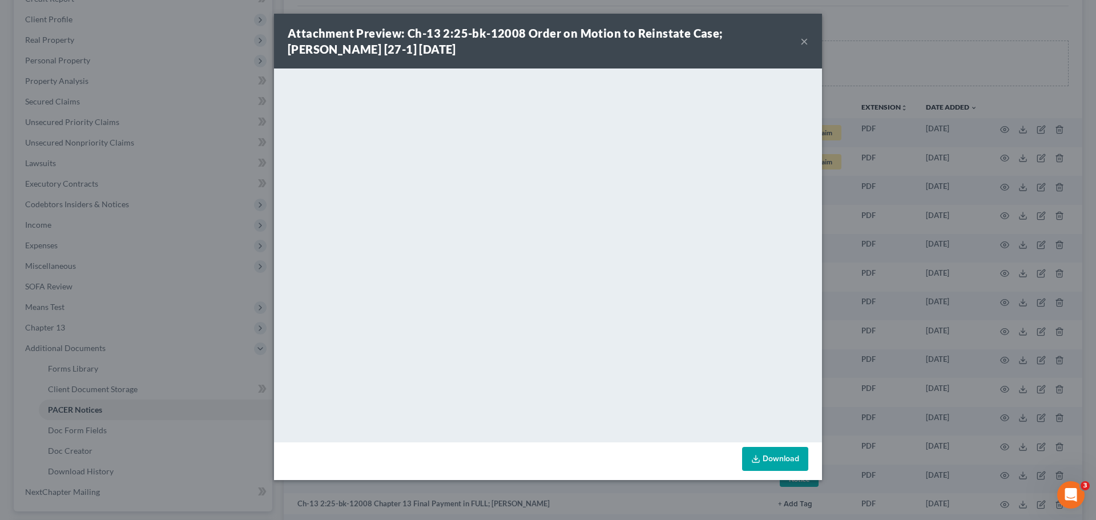
drag, startPoint x: 804, startPoint y: 42, endPoint x: 557, endPoint y: 7, distance: 249.1
click at [804, 42] on button "×" at bounding box center [804, 41] width 8 height 14
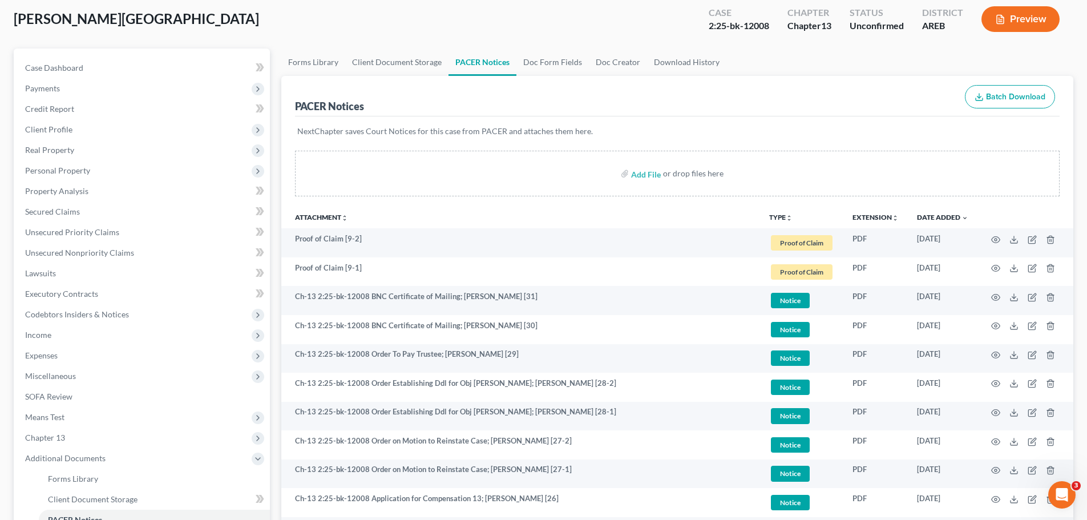
scroll to position [0, 0]
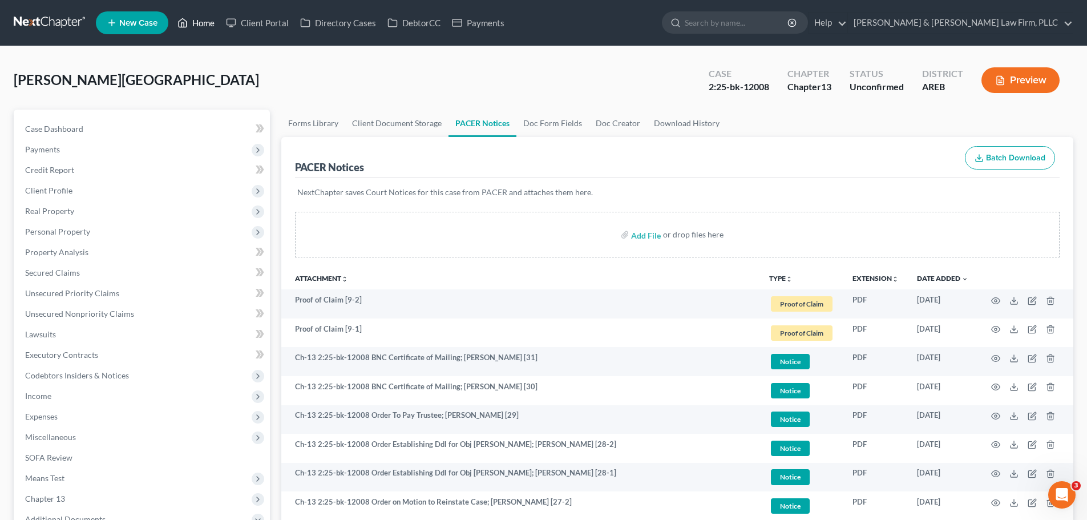
click at [196, 24] on link "Home" at bounding box center [196, 23] width 49 height 21
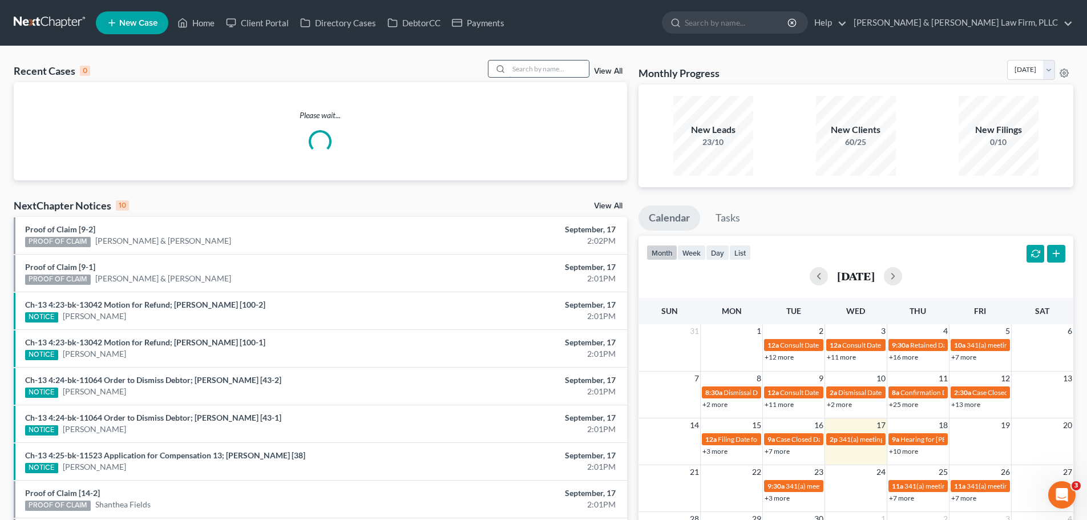
click at [525, 62] on input "search" at bounding box center [549, 68] width 80 height 17
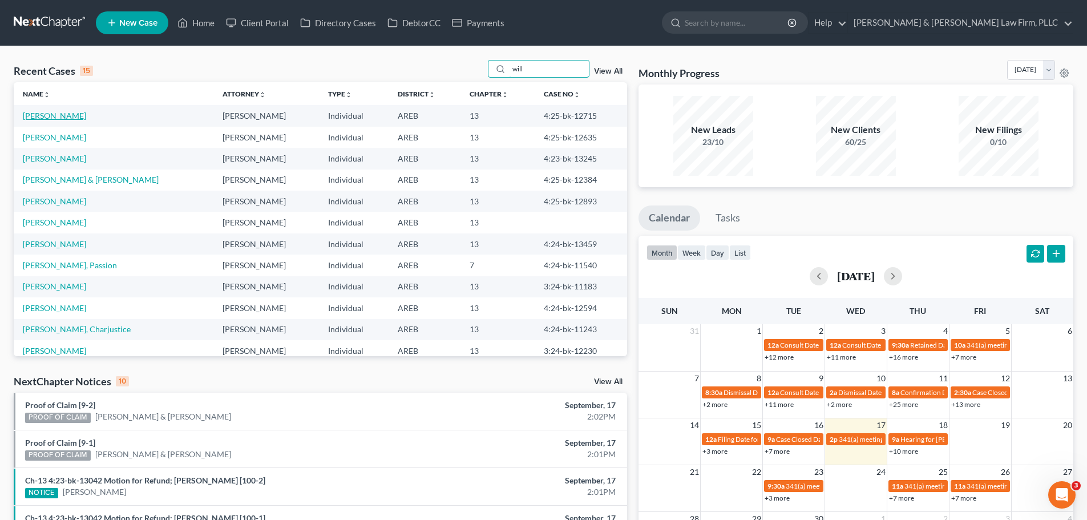
type input "will"
click at [78, 116] on link "[PERSON_NAME]" at bounding box center [54, 116] width 63 height 10
select select "2"
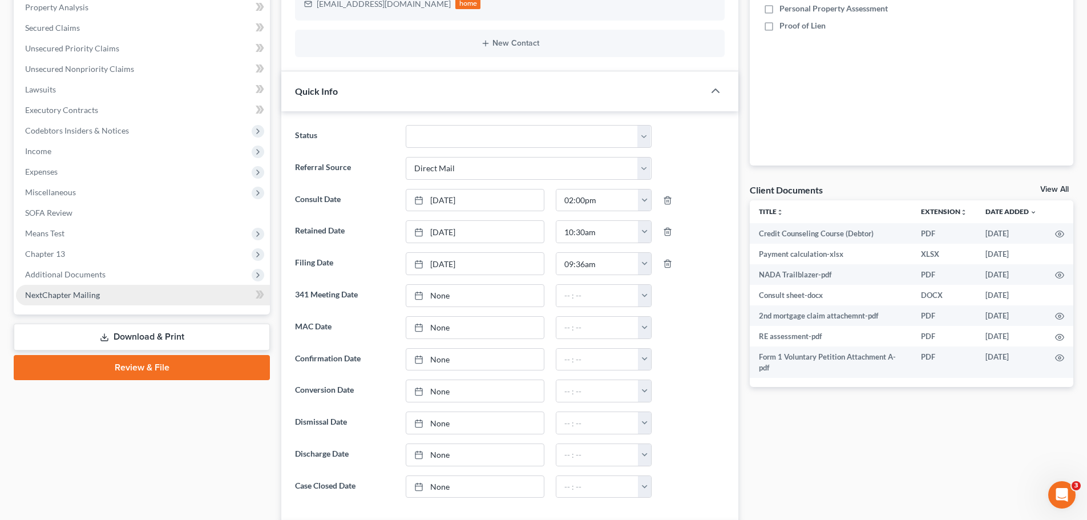
scroll to position [285, 0]
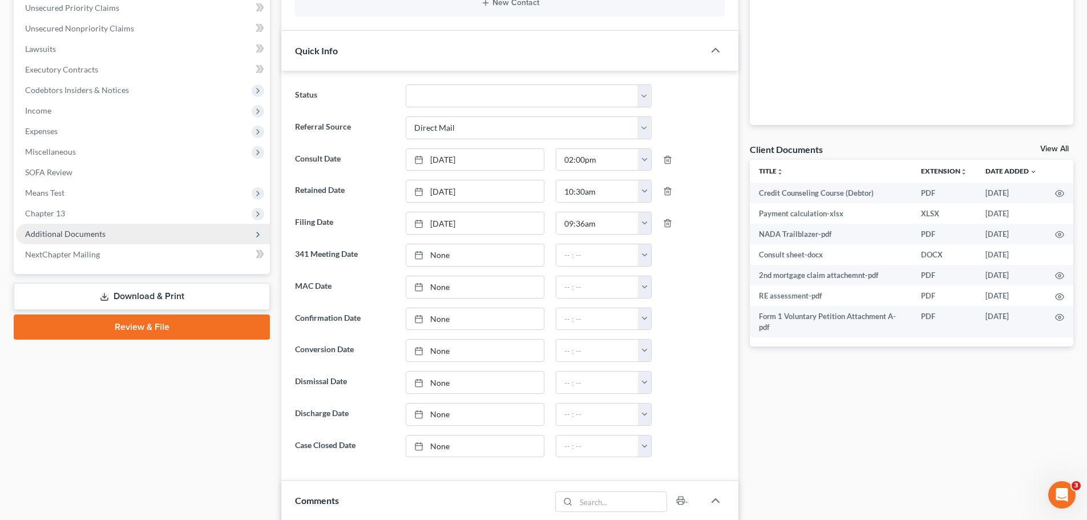
click at [135, 230] on span "Additional Documents" at bounding box center [143, 234] width 254 height 21
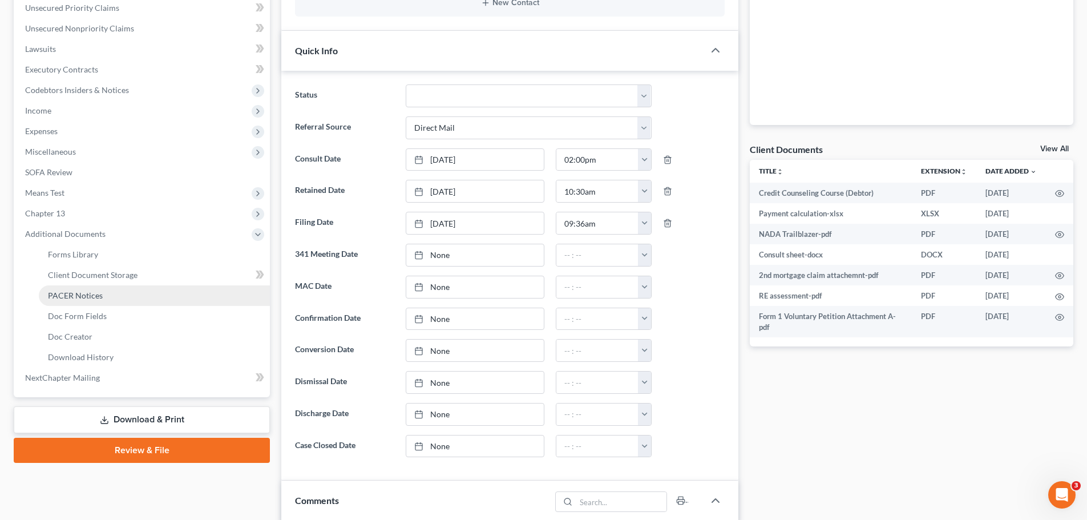
click at [122, 301] on link "PACER Notices" at bounding box center [154, 295] width 231 height 21
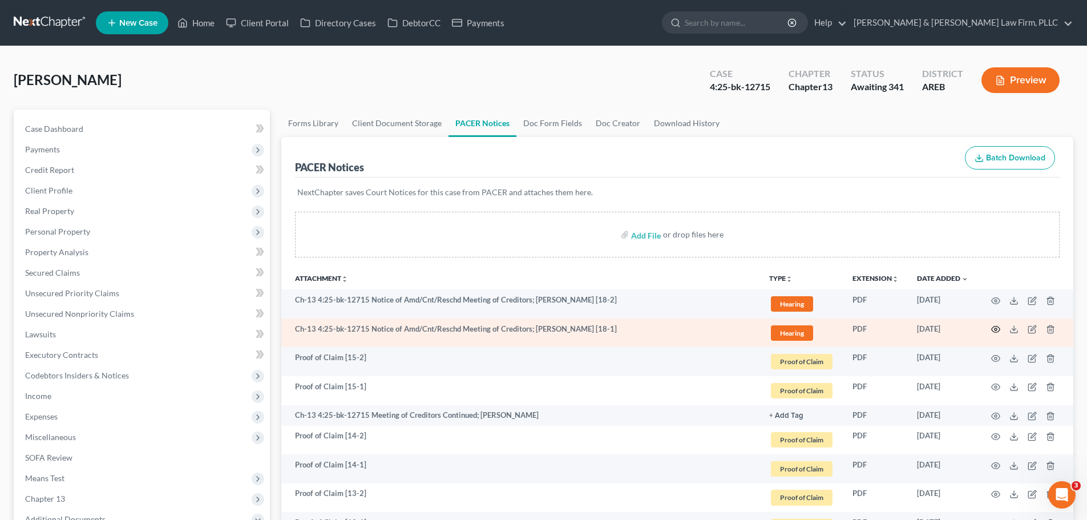
click at [994, 330] on icon "button" at bounding box center [995, 329] width 9 height 9
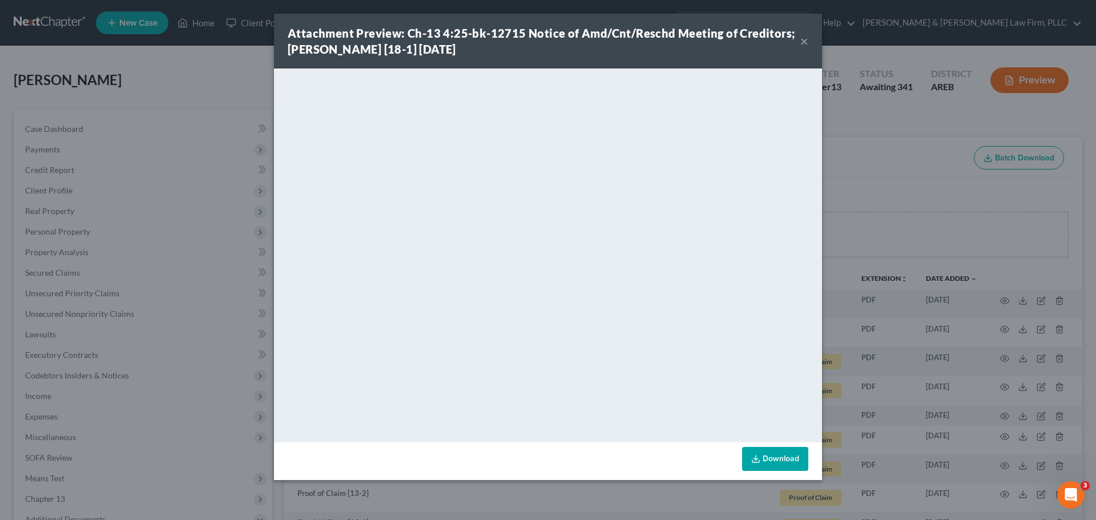
click at [800, 43] on button "×" at bounding box center [804, 41] width 8 height 14
